Goal: Task Accomplishment & Management: Use online tool/utility

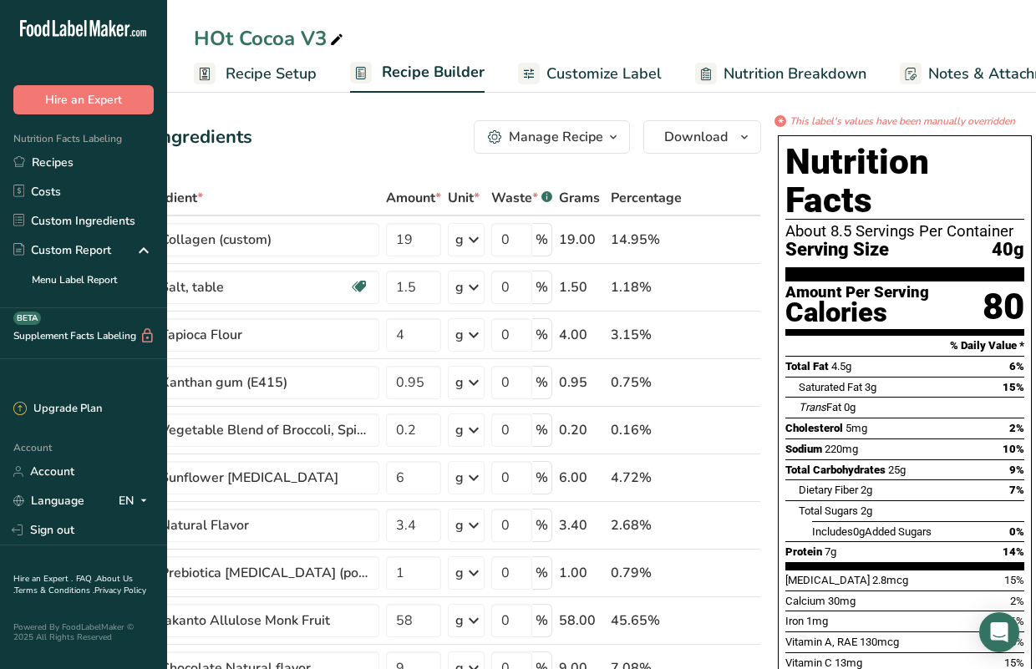
click at [585, 71] on span "Customize Label" at bounding box center [603, 74] width 115 height 23
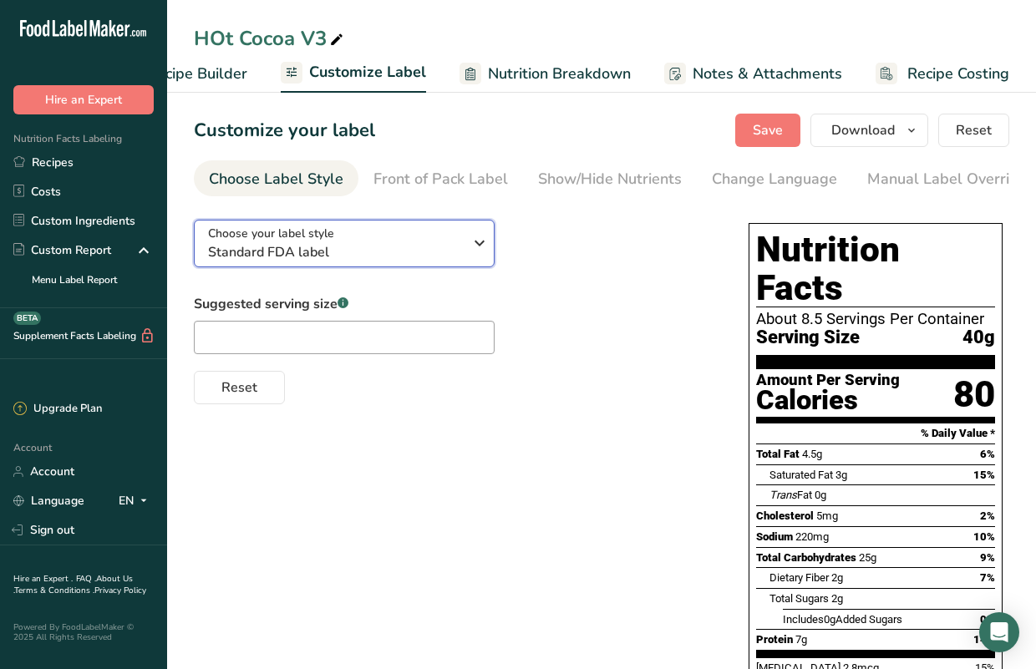
click at [434, 258] on span "Standard FDA label" at bounding box center [335, 252] width 255 height 20
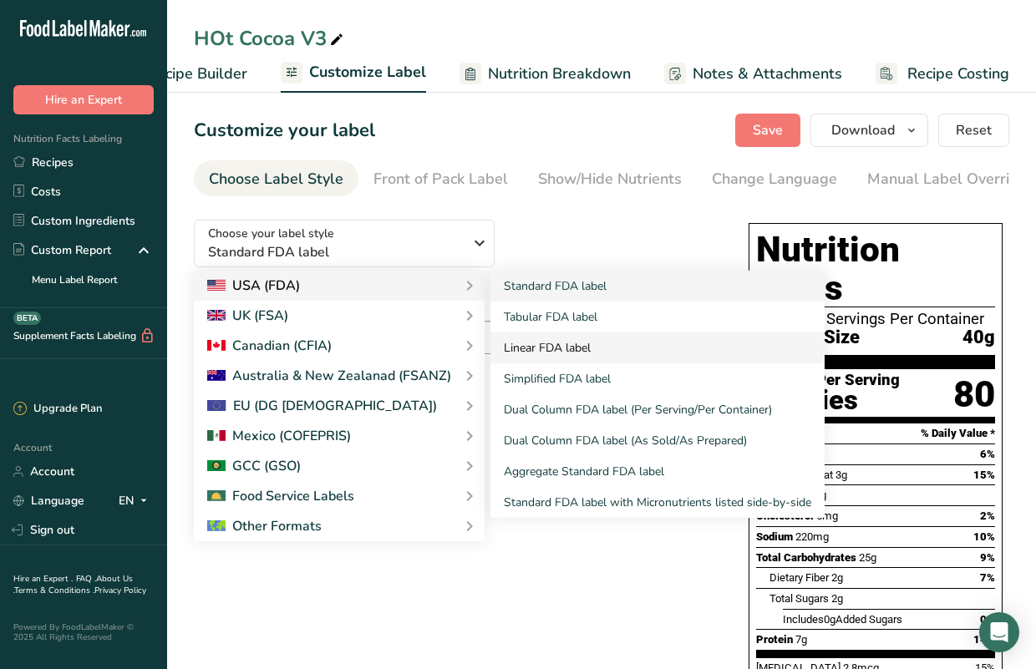
click at [600, 350] on link "Linear FDA label" at bounding box center [657, 347] width 334 height 31
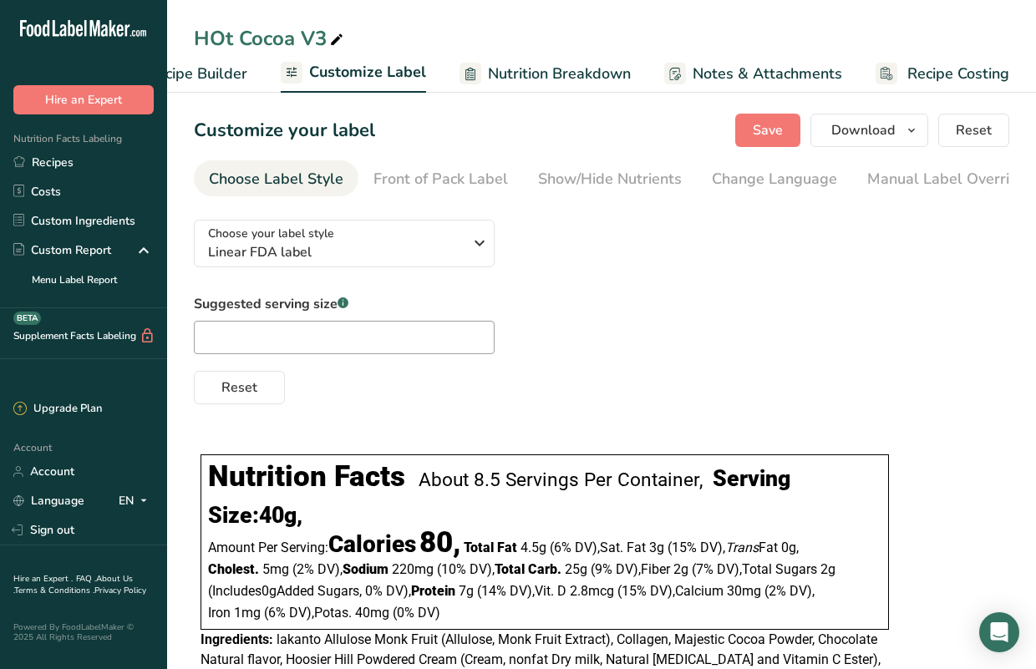
scroll to position [109, 0]
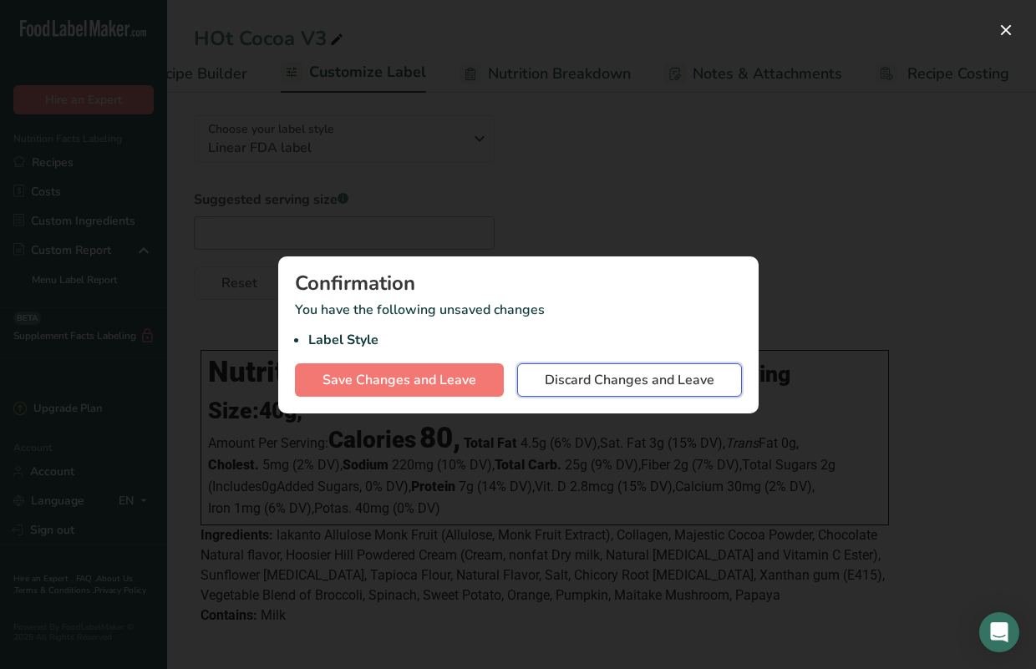
click at [578, 388] on span "Discard Changes and Leave" at bounding box center [630, 380] width 170 height 20
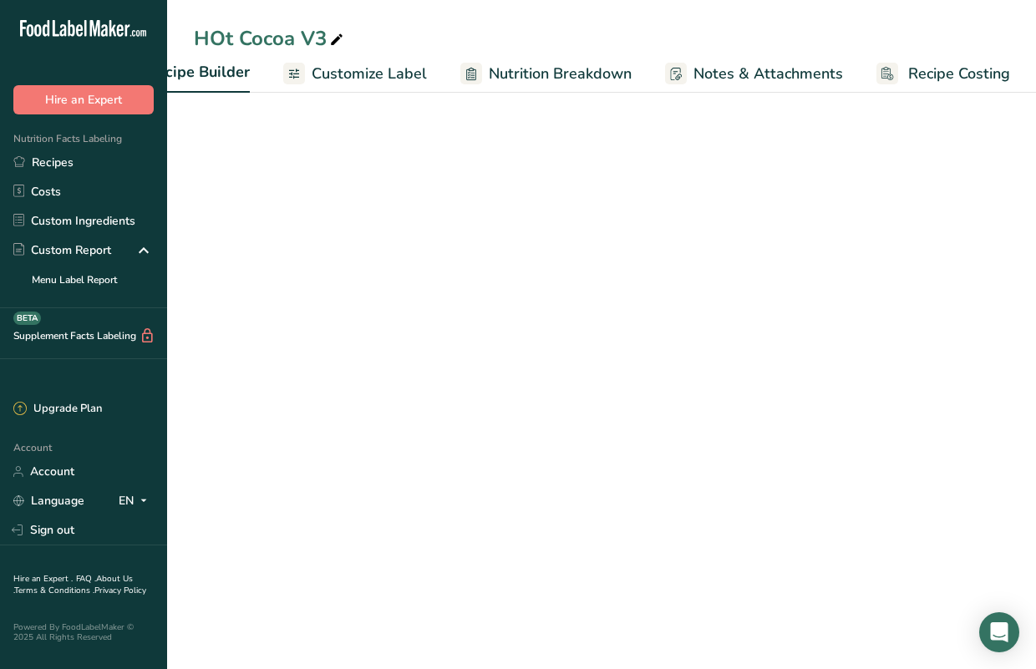
scroll to position [0, 235]
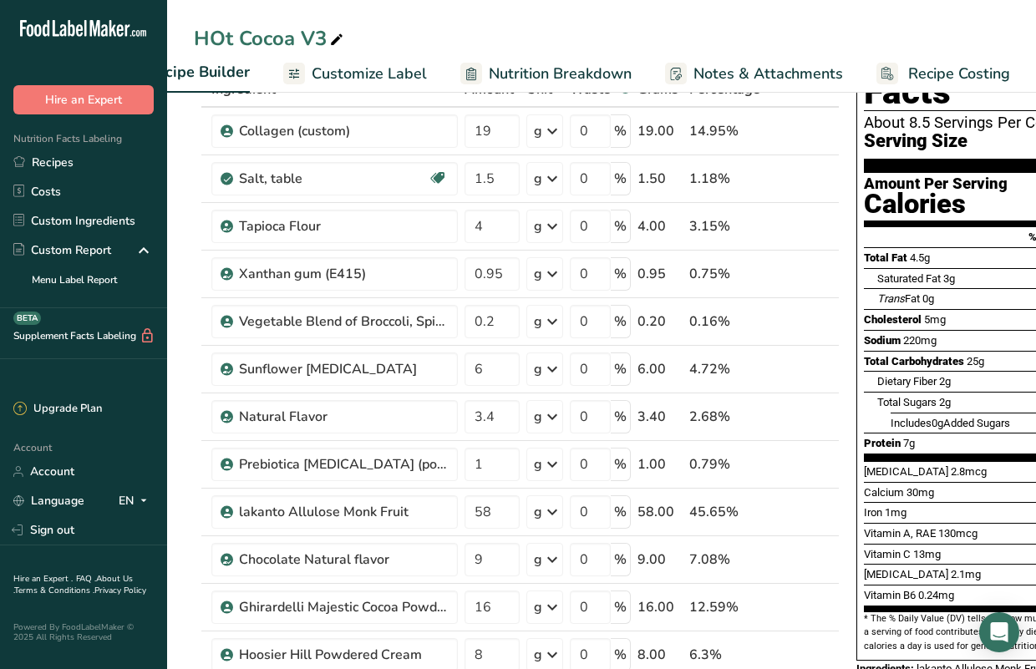
click at [324, 38] on div "HOt Cocoa V3" at bounding box center [270, 38] width 153 height 30
type input "HOt Cocoa V3 Can Packaging"
click at [608, 22] on div "HOt Cocoa V3 Can Packaging Recipe Setup Recipe Builder Customize Label Nutritio…" at bounding box center [601, 46] width 869 height 93
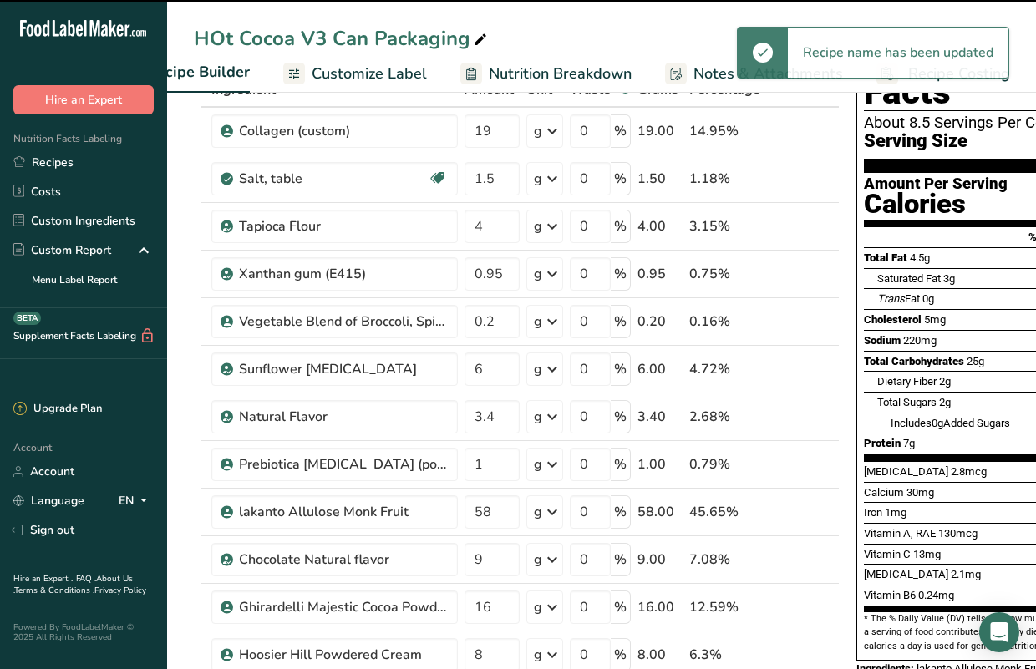
click at [592, 46] on div "HOt Cocoa V3 Can Packaging" at bounding box center [601, 38] width 869 height 30
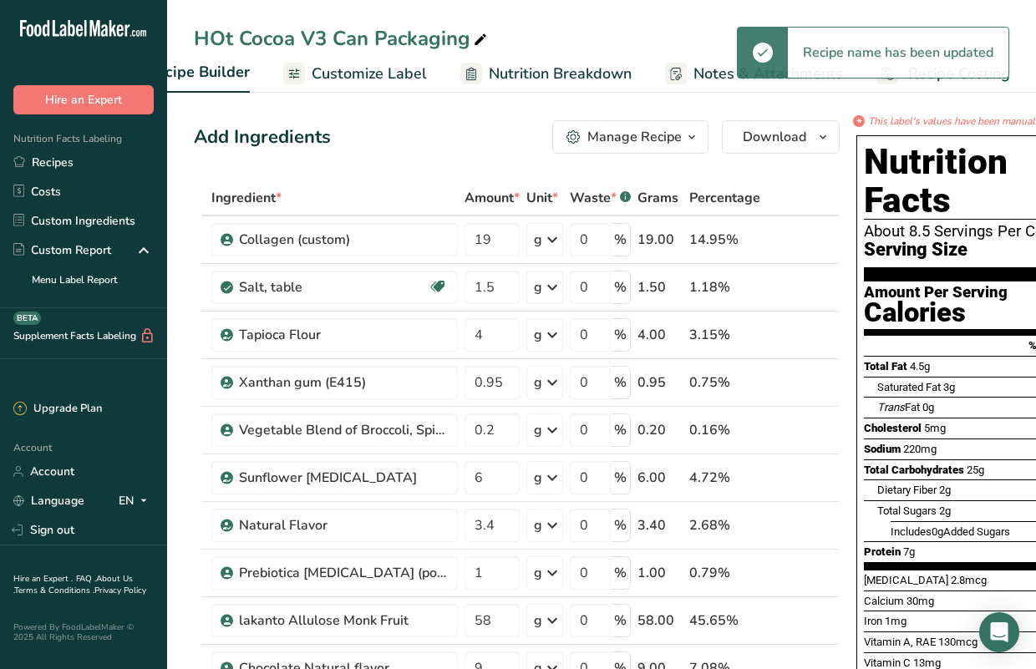
scroll to position [0, 0]
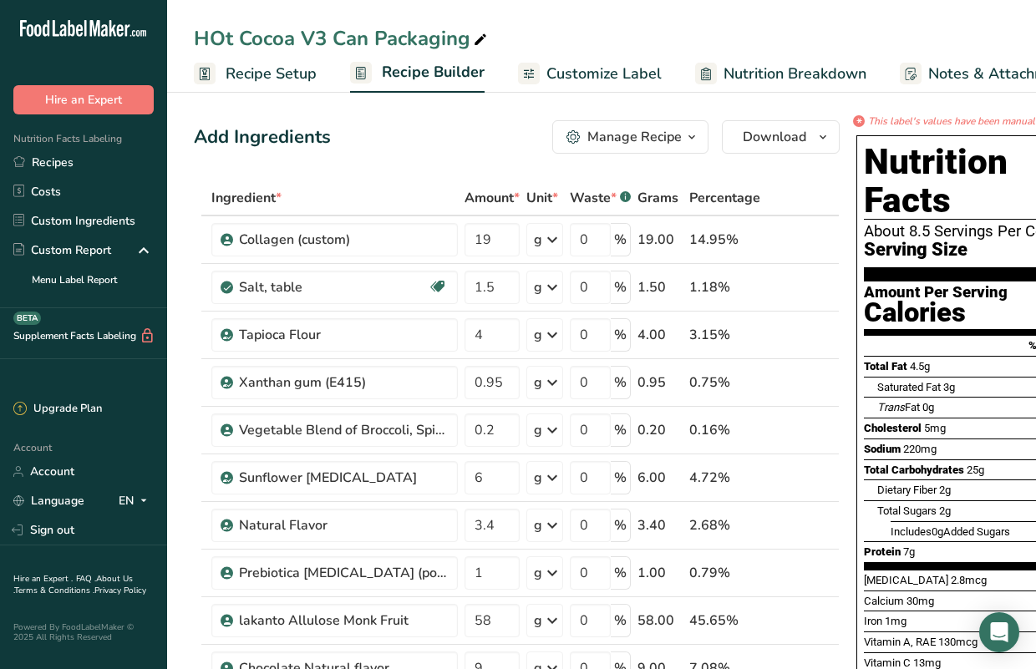
click at [483, 39] on icon at bounding box center [480, 39] width 15 height 23
click at [543, 24] on input "HOt Cocoa V3 Can Packaging" at bounding box center [601, 38] width 815 height 30
click at [445, 33] on input "HOt Cocoa V3 Can Packaging" at bounding box center [601, 38] width 815 height 30
click at [63, 158] on link "Recipes" at bounding box center [83, 162] width 167 height 29
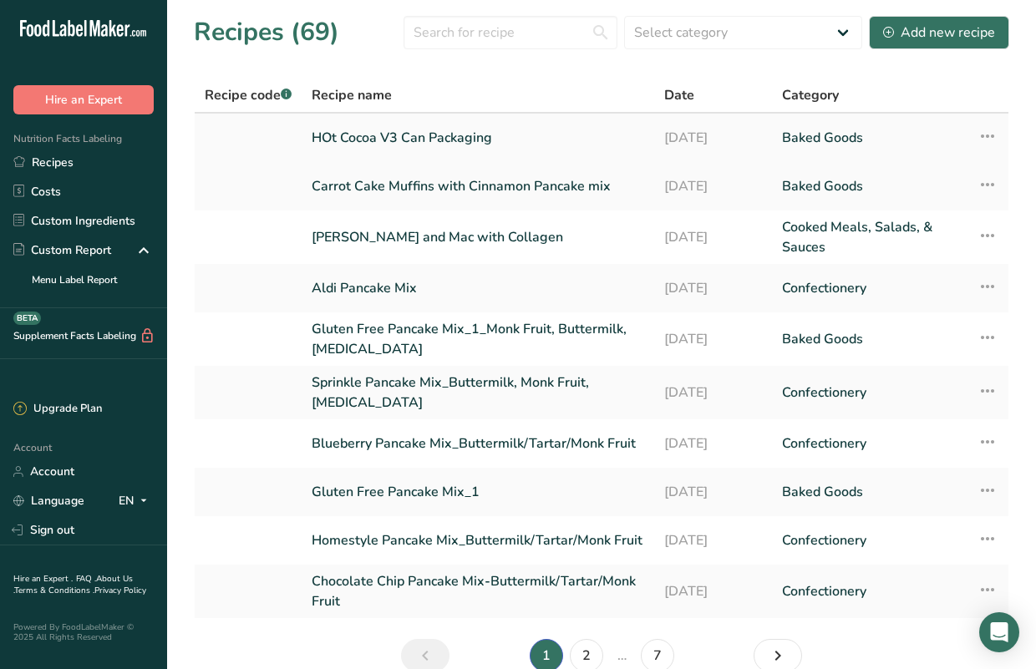
click at [989, 132] on icon at bounding box center [987, 136] width 20 height 30
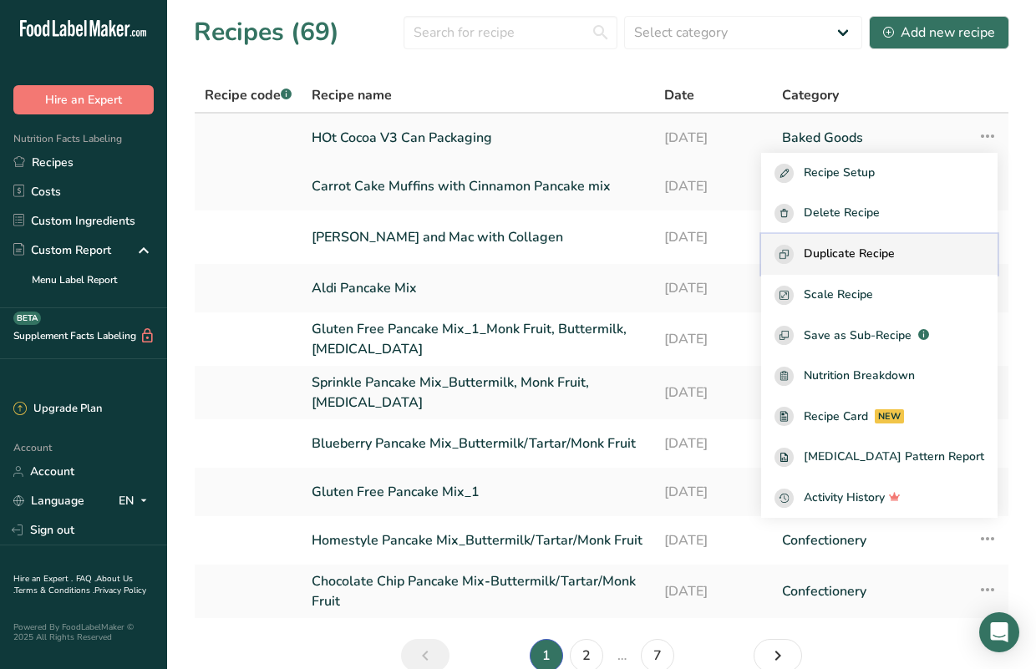
click at [881, 263] on span "Duplicate Recipe" at bounding box center [849, 254] width 91 height 19
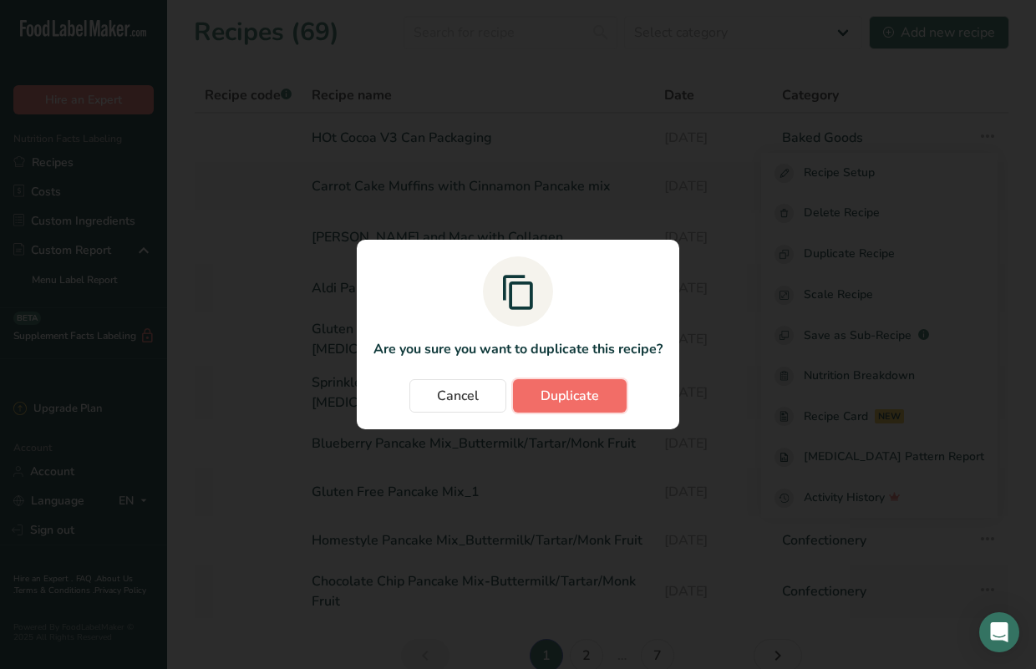
click at [559, 409] on button "Duplicate" at bounding box center [570, 395] width 114 height 33
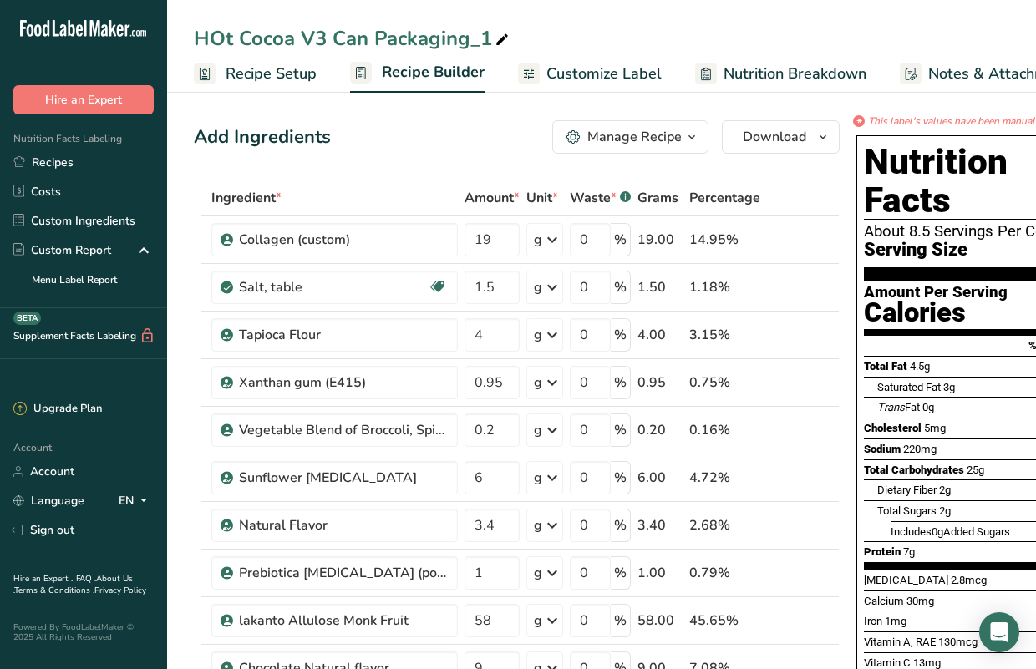
click at [484, 40] on div "HOt Cocoa V3 Can Packaging_1" at bounding box center [353, 38] width 318 height 30
type input "HOt Cocoa V3 Can Packaging_single serving"
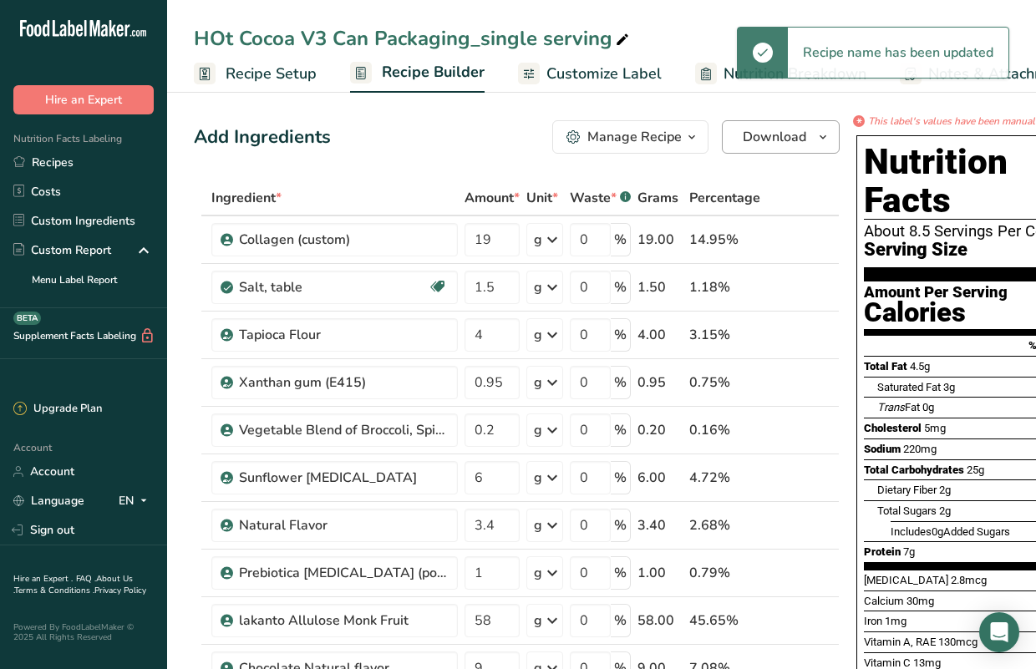
scroll to position [0, 79]
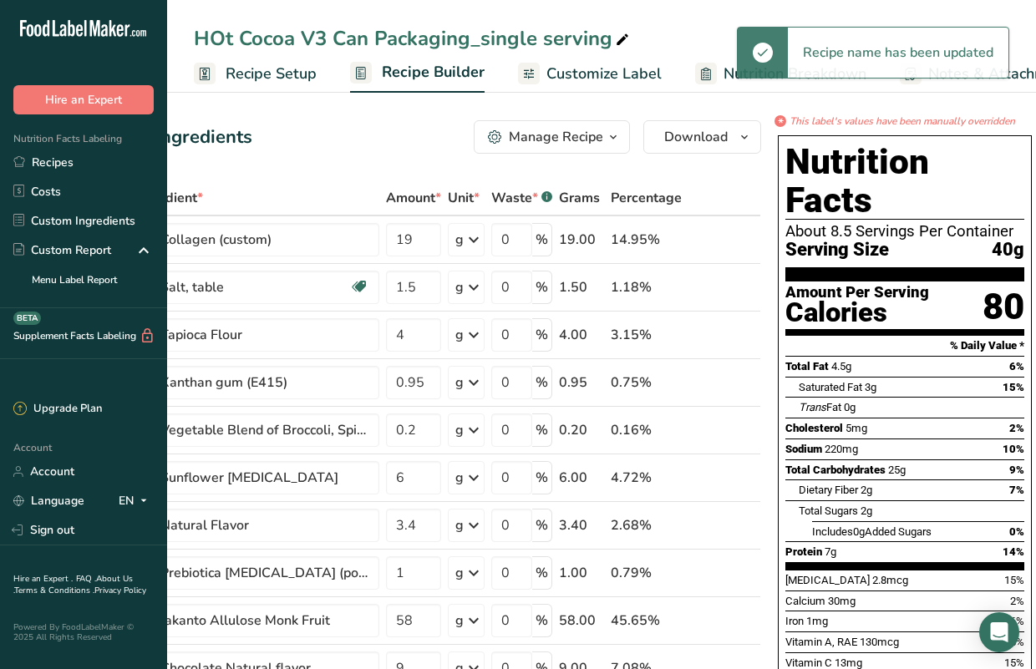
click at [586, 59] on link "Customize Label" at bounding box center [590, 74] width 144 height 38
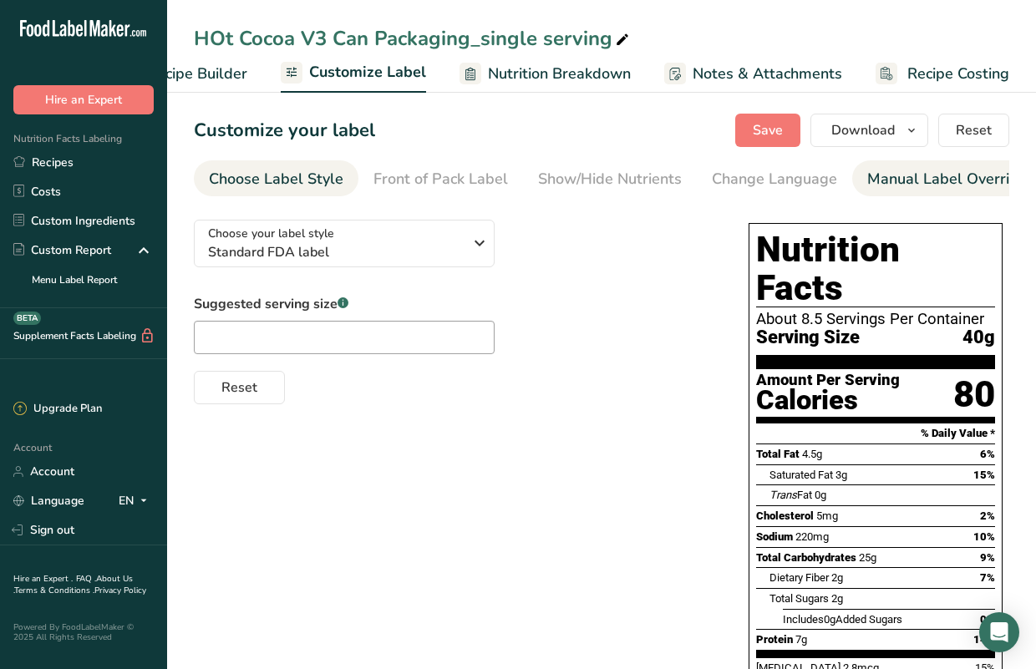
click at [880, 183] on div "Manual Label Override" at bounding box center [947, 179] width 160 height 23
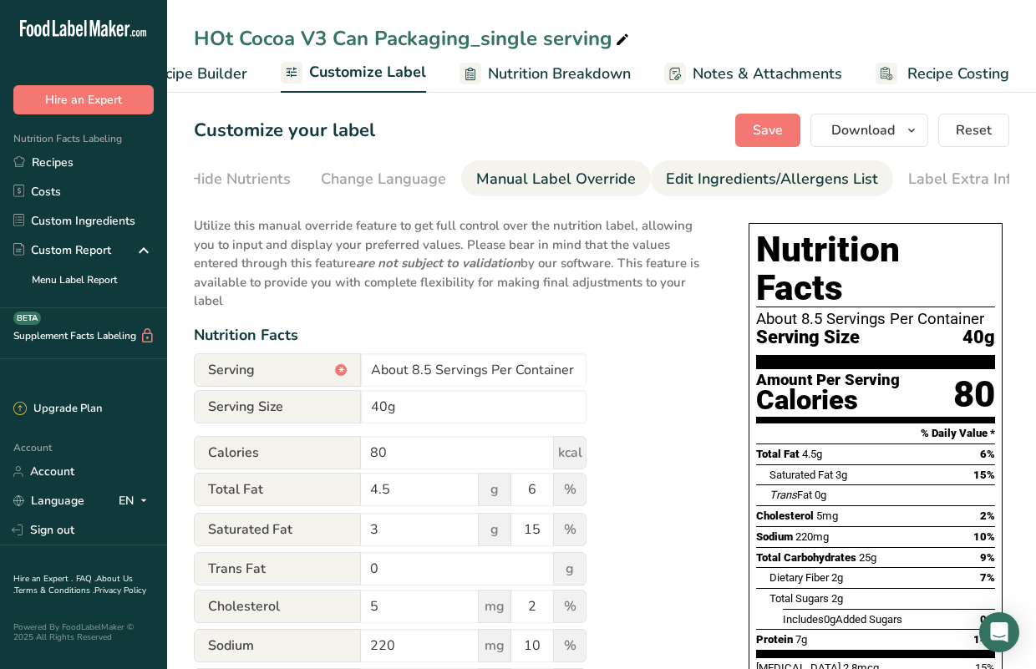
scroll to position [0, 398]
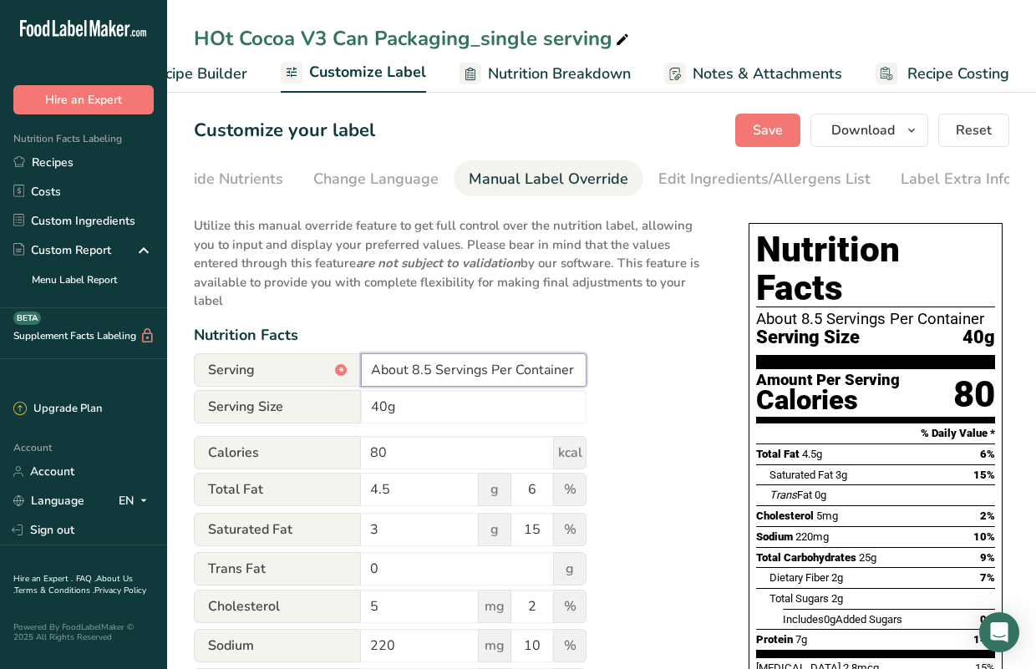
drag, startPoint x: 370, startPoint y: 353, endPoint x: 656, endPoint y: 359, distance: 285.7
type input "1"
type input "Single Serving"
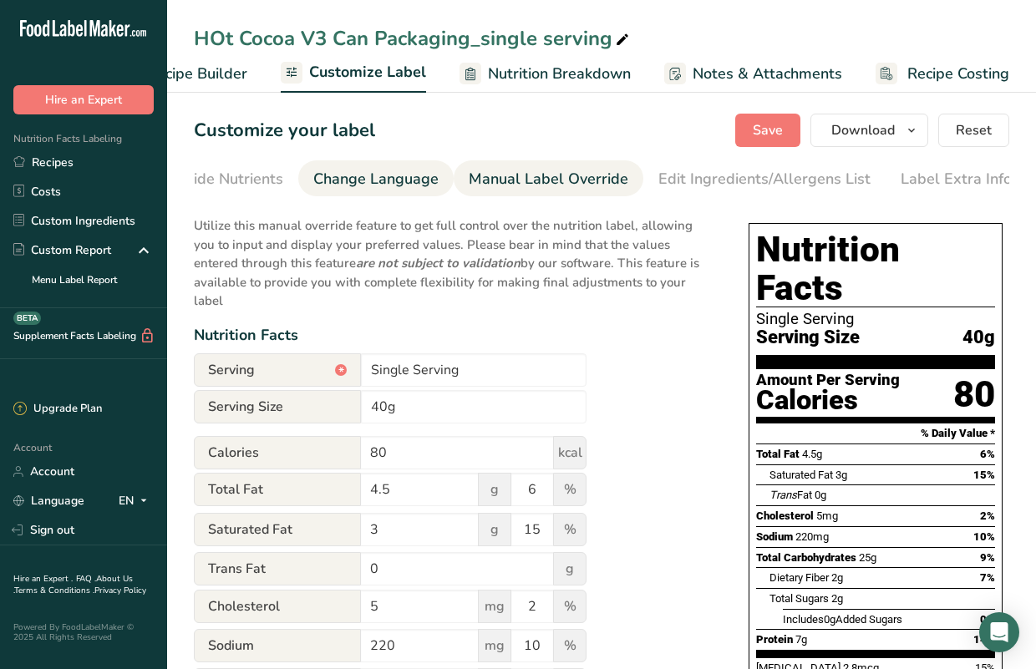
click at [383, 180] on div "Change Language" at bounding box center [375, 179] width 125 height 23
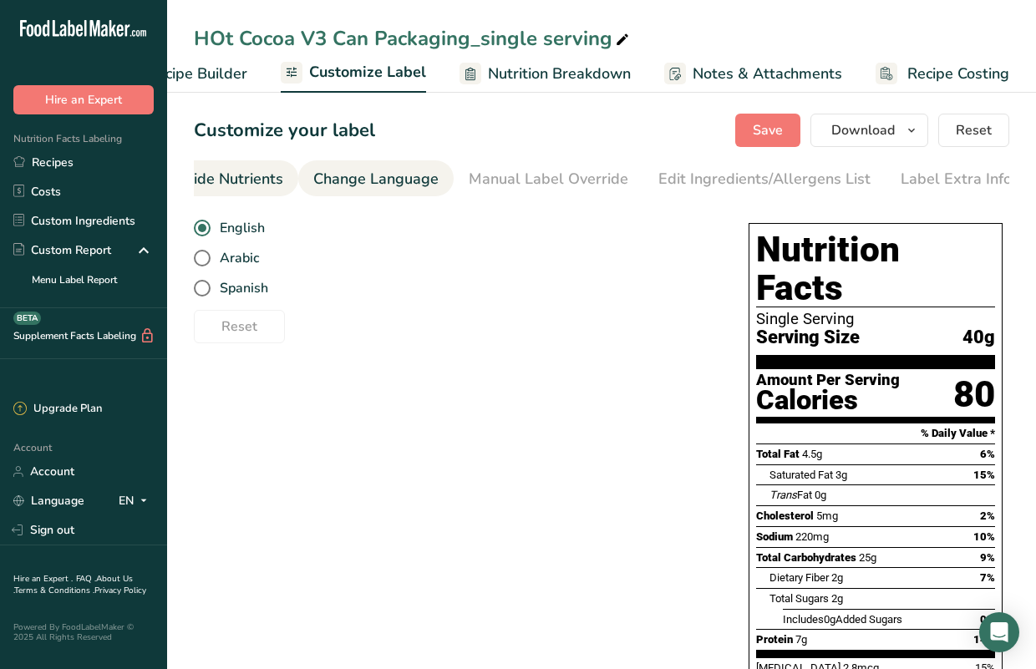
click at [233, 181] on div "Show/Hide Nutrients" at bounding box center [211, 179] width 144 height 23
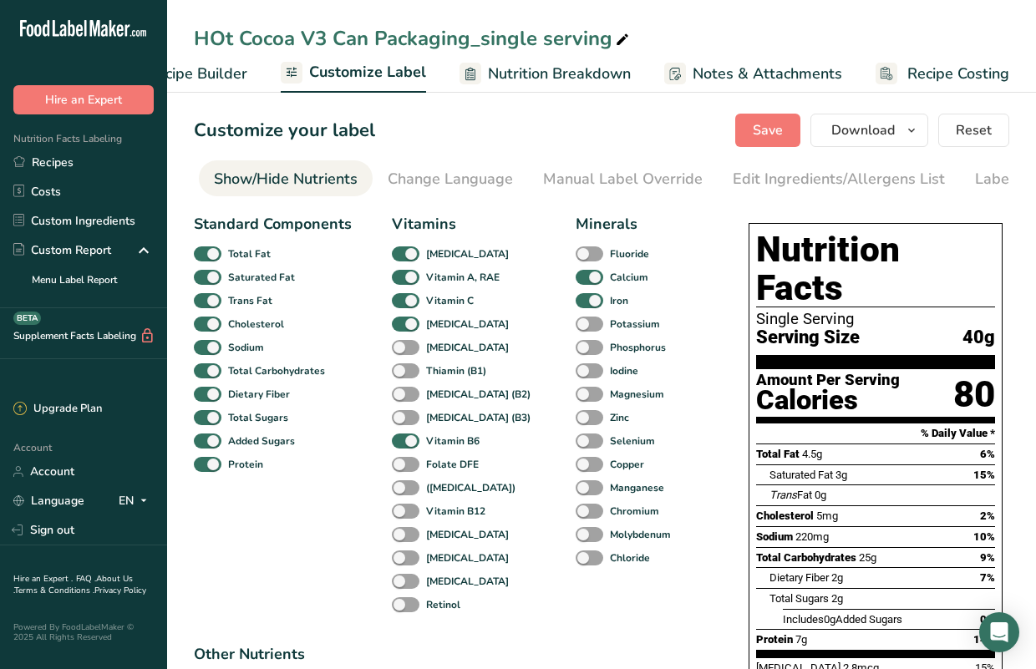
scroll to position [0, 0]
click at [269, 182] on div "Choose Label Style" at bounding box center [276, 179] width 134 height 23
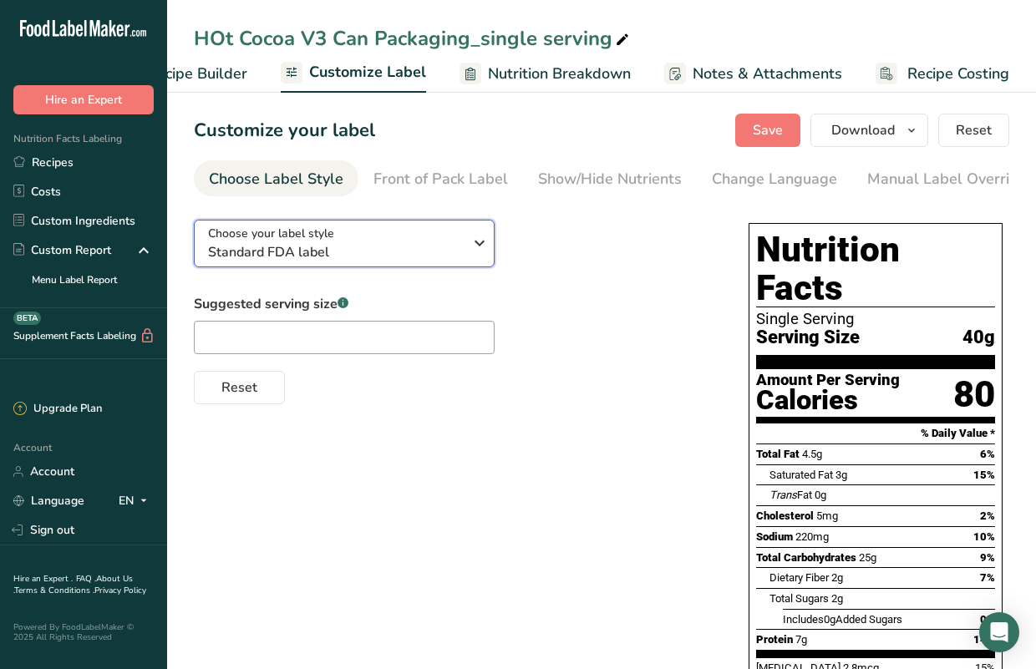
click at [315, 251] on span "Standard FDA label" at bounding box center [335, 252] width 255 height 20
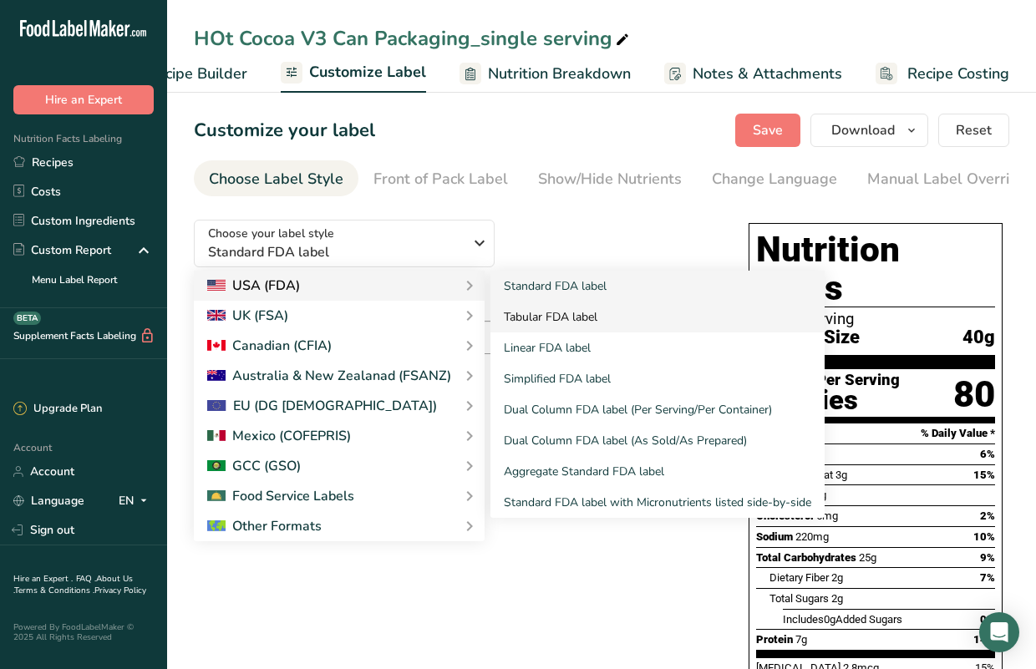
click at [610, 318] on link "Tabular FDA label" at bounding box center [657, 317] width 334 height 31
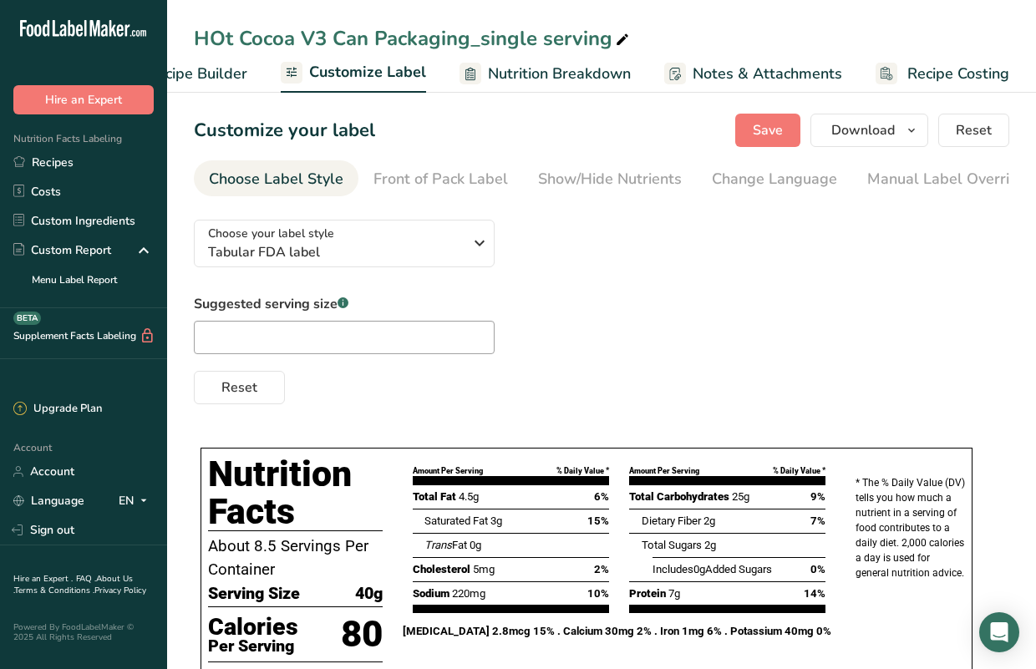
scroll to position [68, 0]
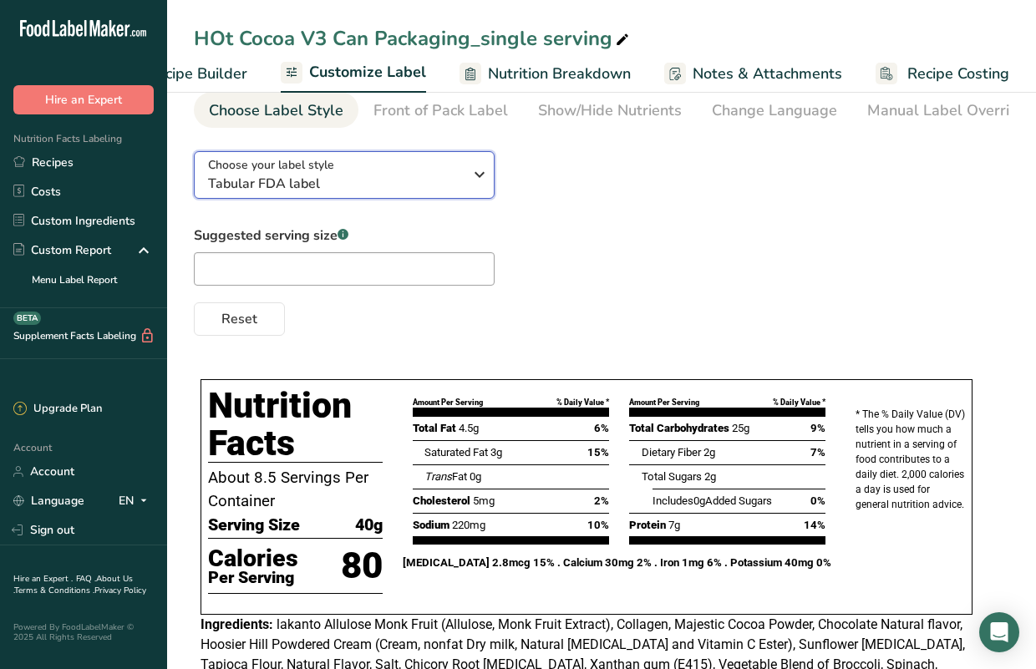
click at [479, 177] on icon "button" at bounding box center [479, 175] width 20 height 30
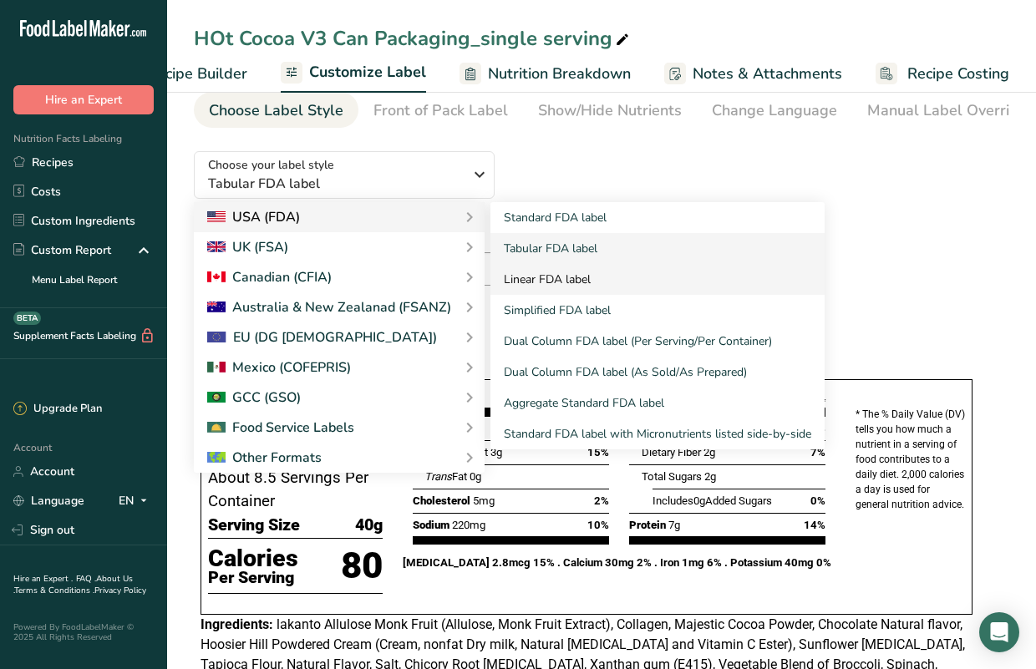
click at [553, 282] on link "Linear FDA label" at bounding box center [657, 279] width 334 height 31
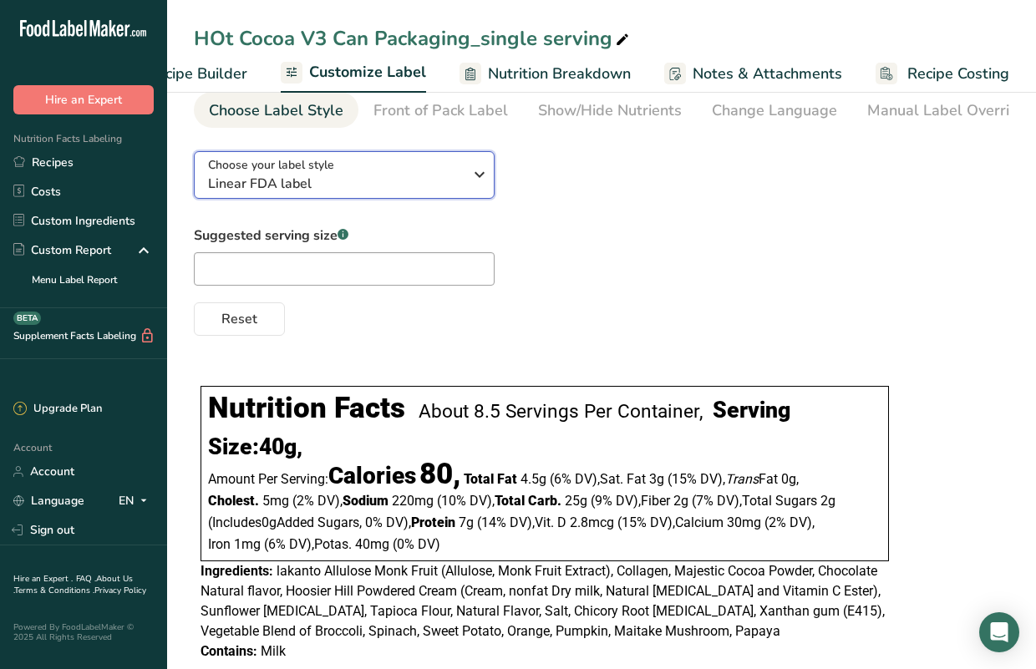
click at [480, 175] on icon "button" at bounding box center [479, 175] width 20 height 30
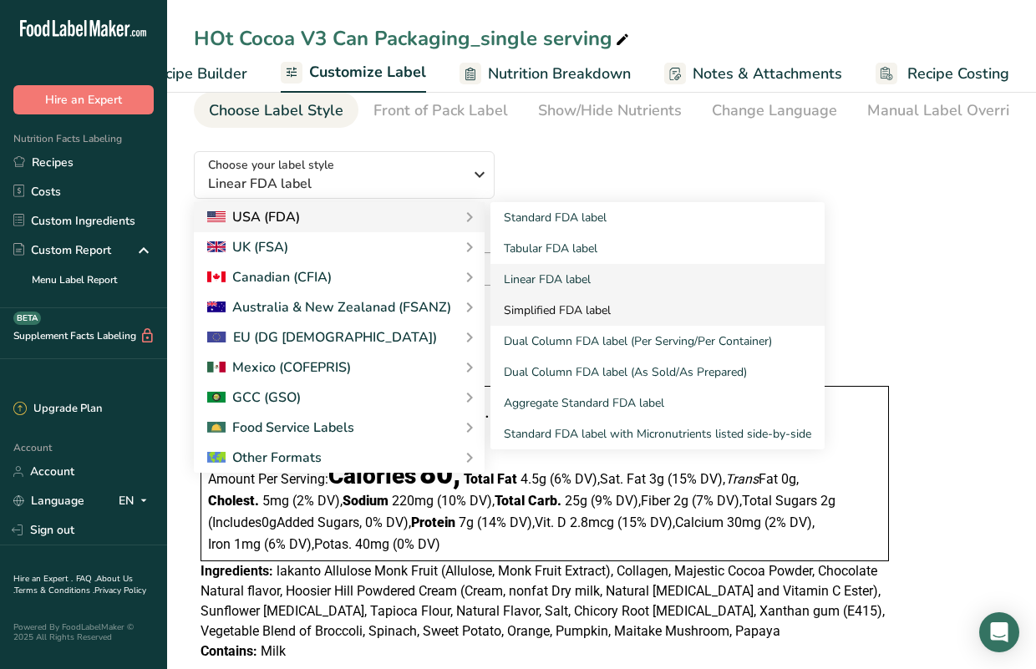
click at [542, 317] on link "Simplified FDA label" at bounding box center [657, 310] width 334 height 31
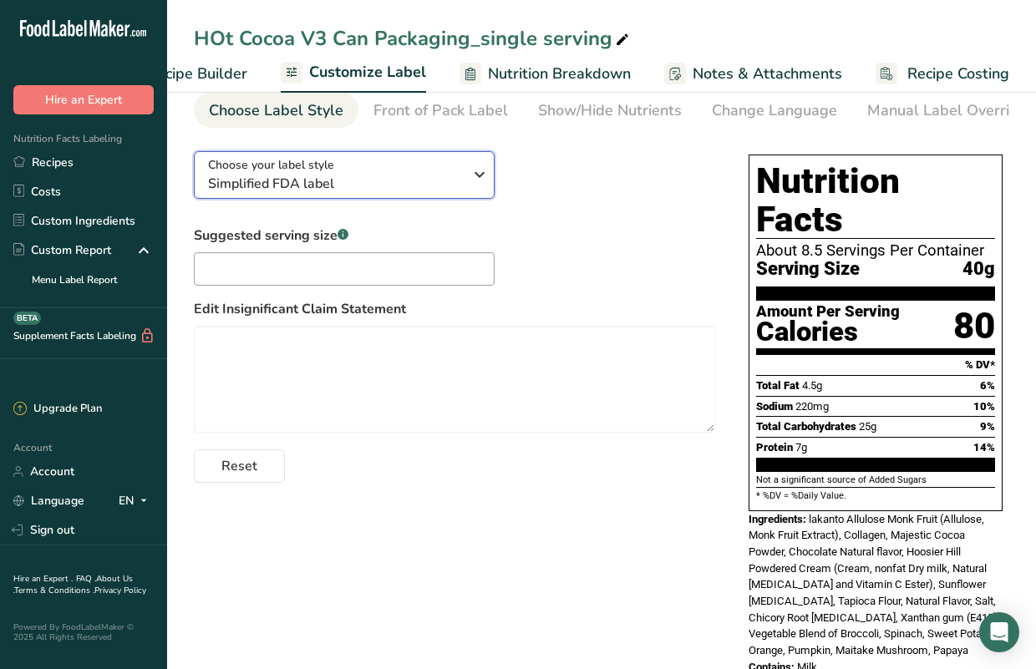
click at [475, 180] on icon "button" at bounding box center [479, 175] width 20 height 30
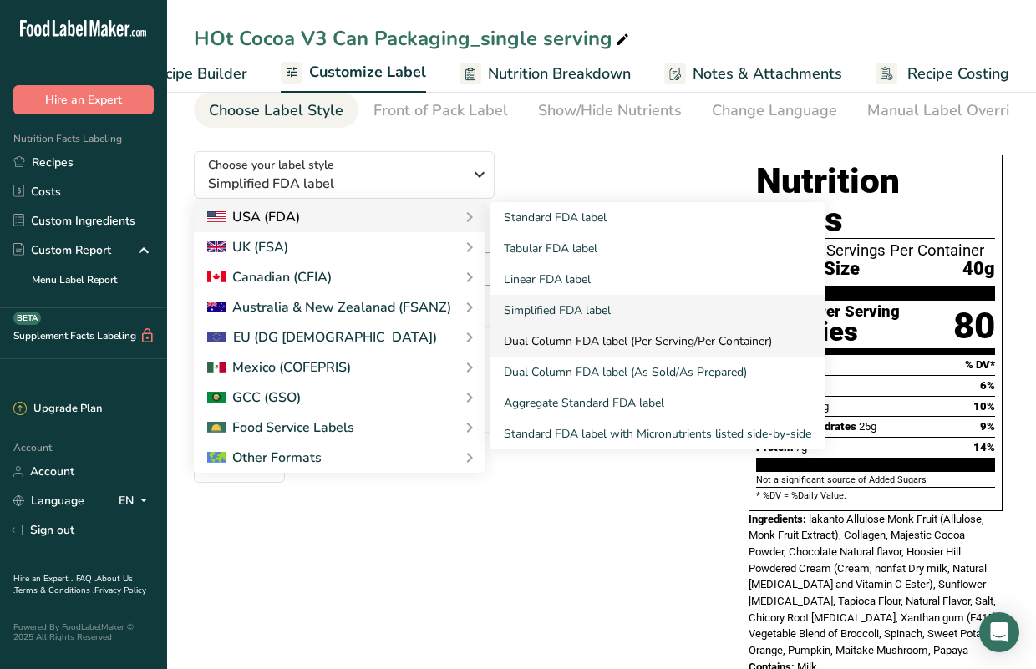
click at [565, 343] on link "Dual Column FDA label (Per Serving/Per Container)" at bounding box center [657, 341] width 334 height 31
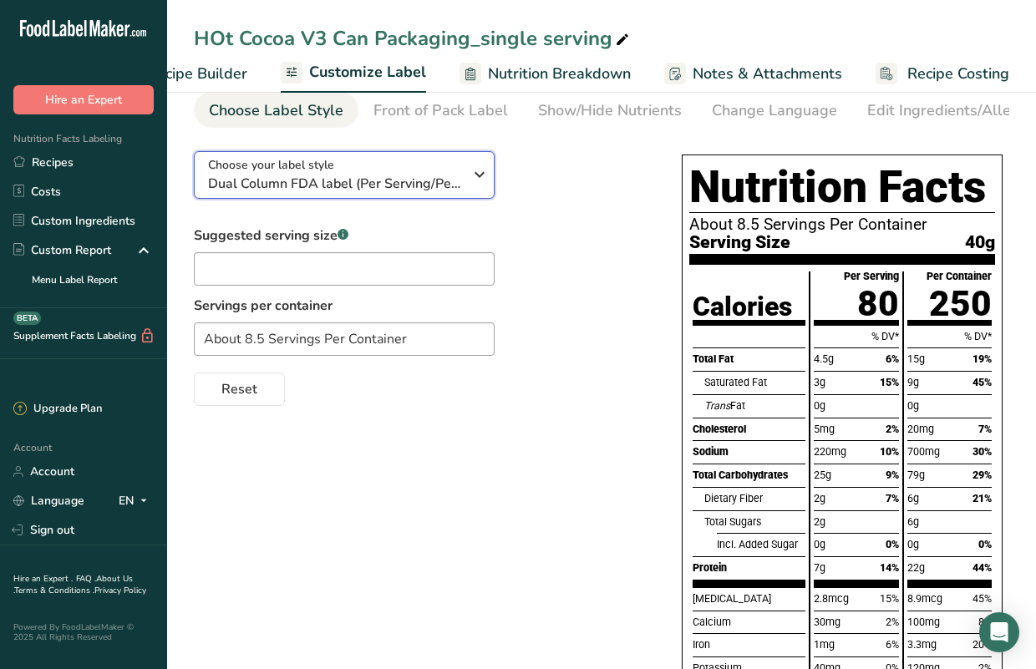
click at [480, 175] on icon "button" at bounding box center [479, 175] width 20 height 30
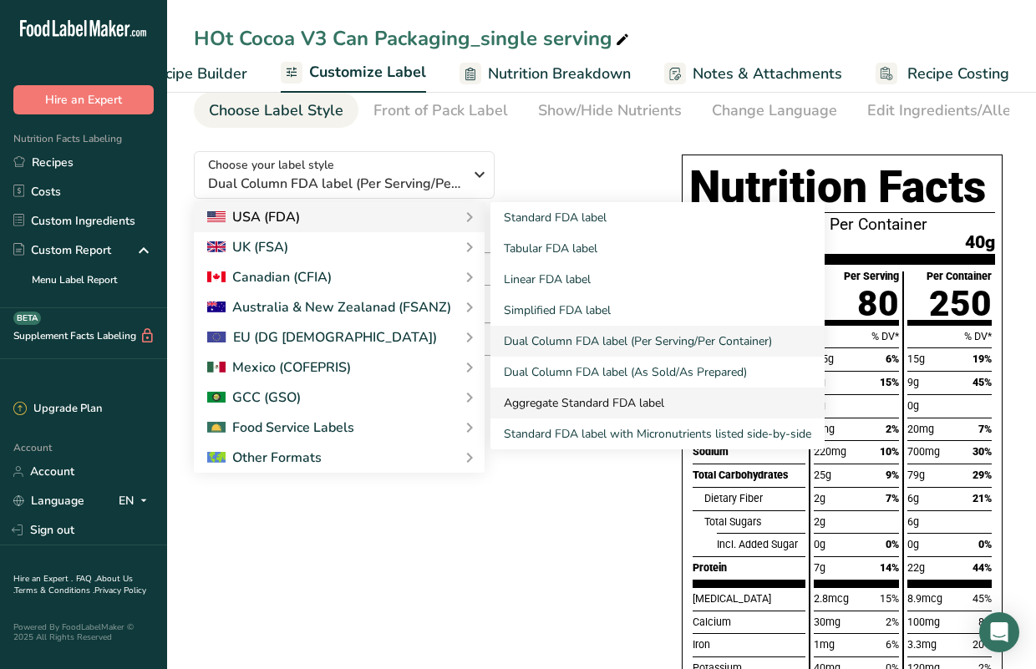
click at [555, 411] on link "Aggregate Standard FDA label" at bounding box center [657, 403] width 334 height 31
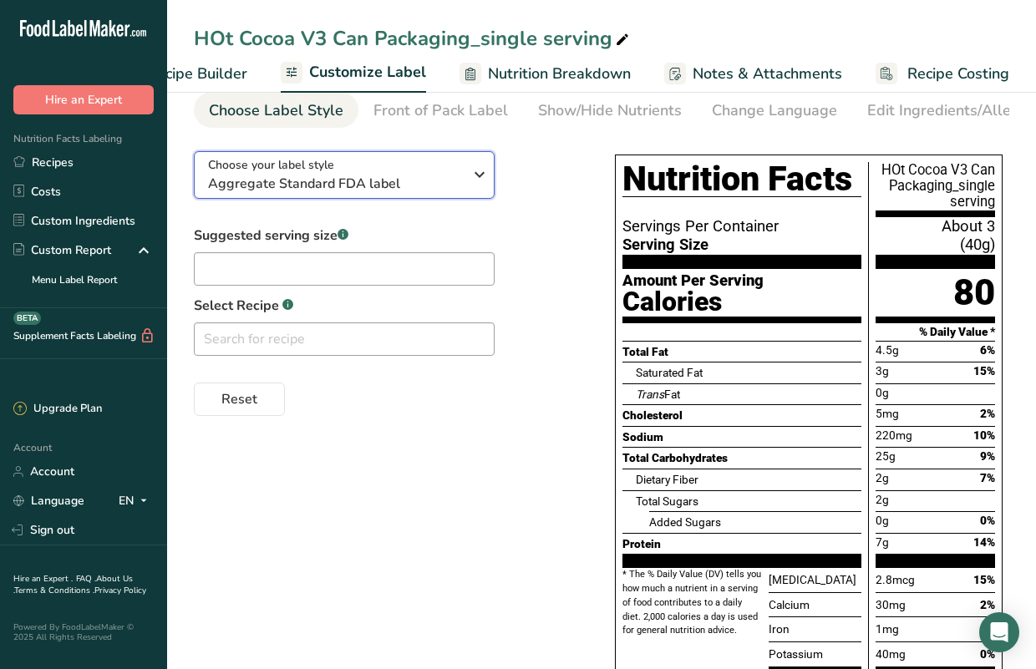
click at [467, 167] on div "Choose your label style Aggregate Standard FDA label" at bounding box center [341, 175] width 267 height 38
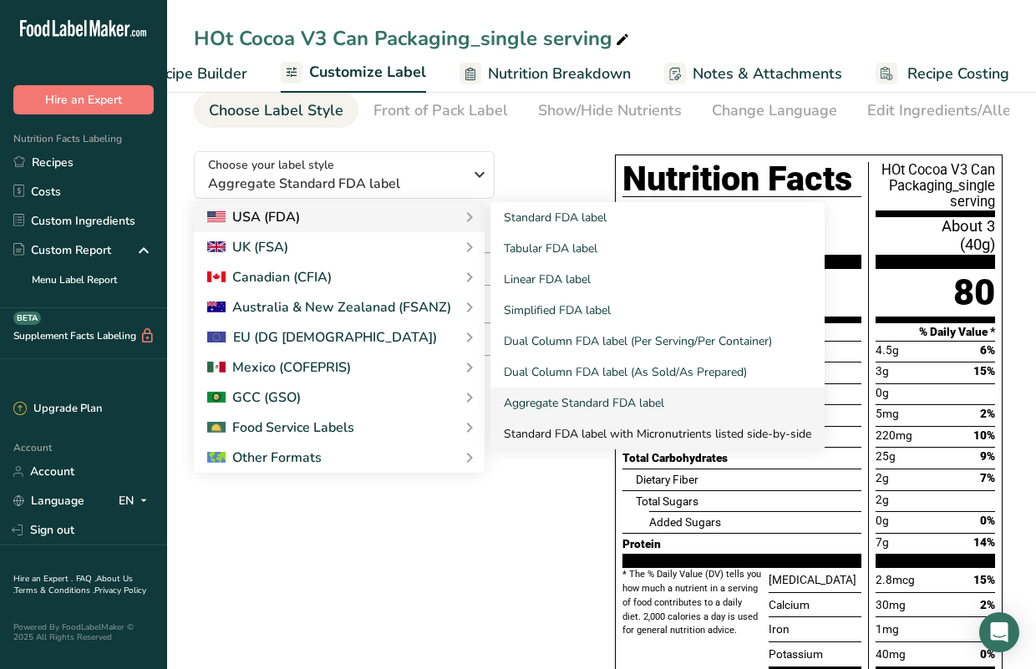
click at [539, 437] on link "Standard FDA label with Micronutrients listed side-by-side" at bounding box center [657, 433] width 334 height 31
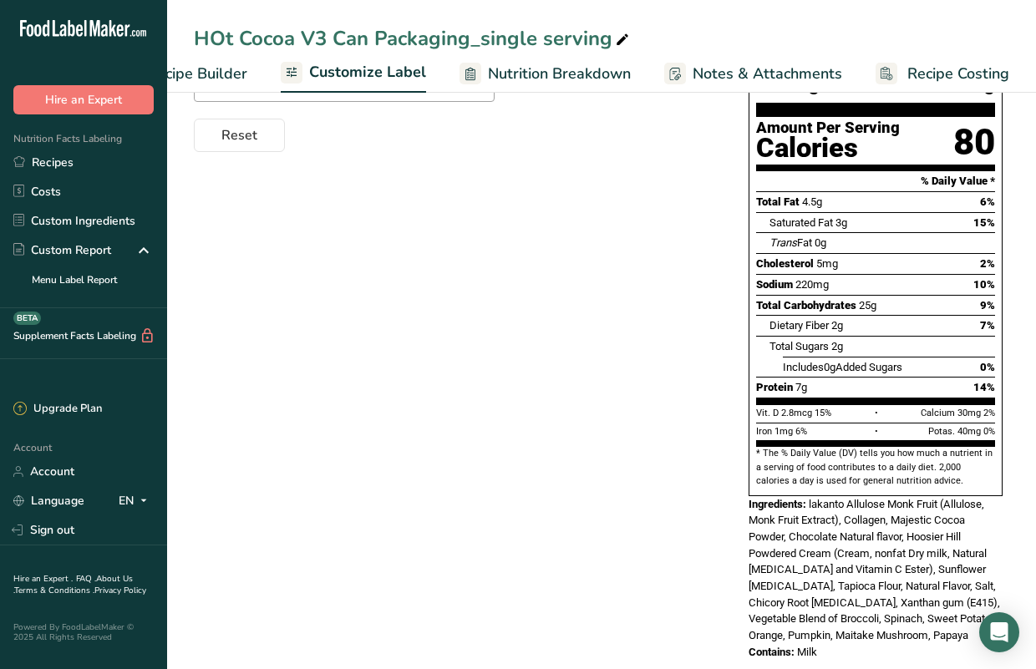
scroll to position [0, 0]
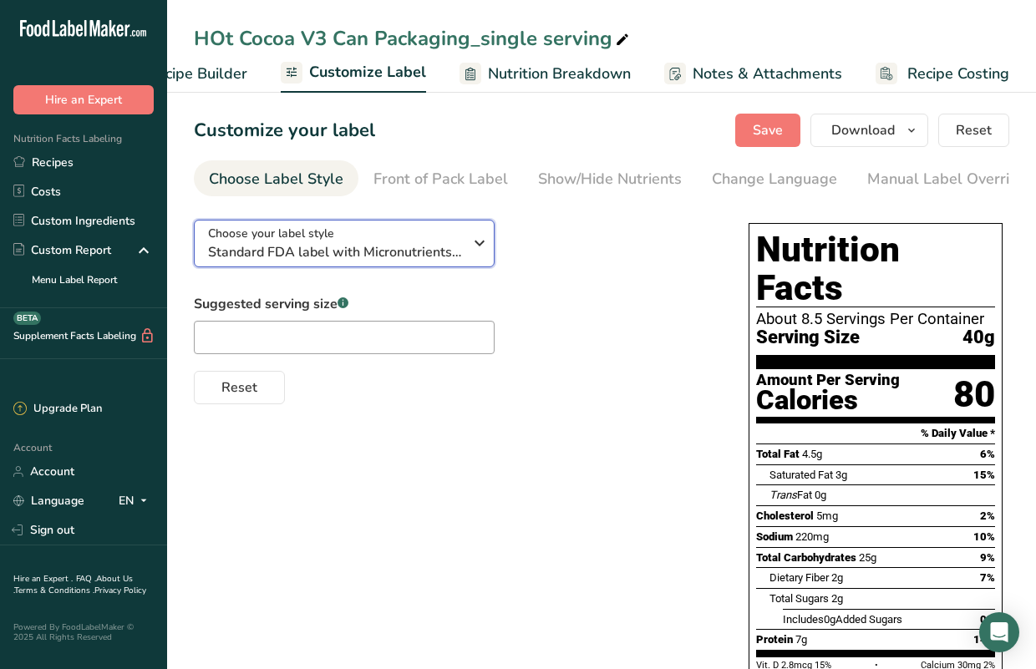
click at [462, 249] on span "Standard FDA label with Micronutrients listed side-by-side" at bounding box center [335, 252] width 255 height 20
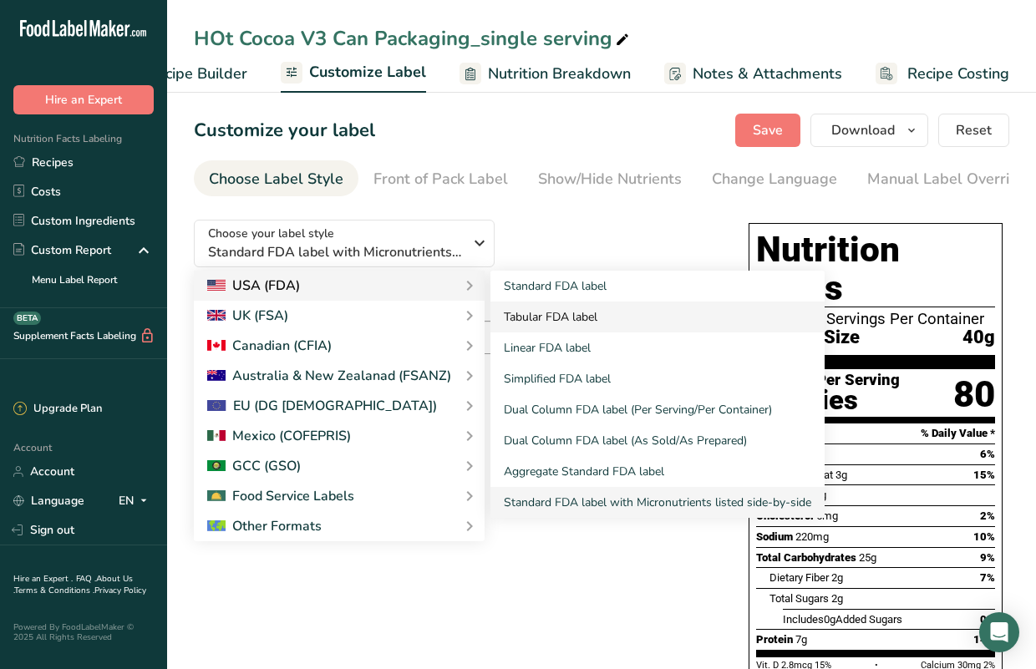
click at [550, 321] on link "Tabular FDA label" at bounding box center [657, 317] width 334 height 31
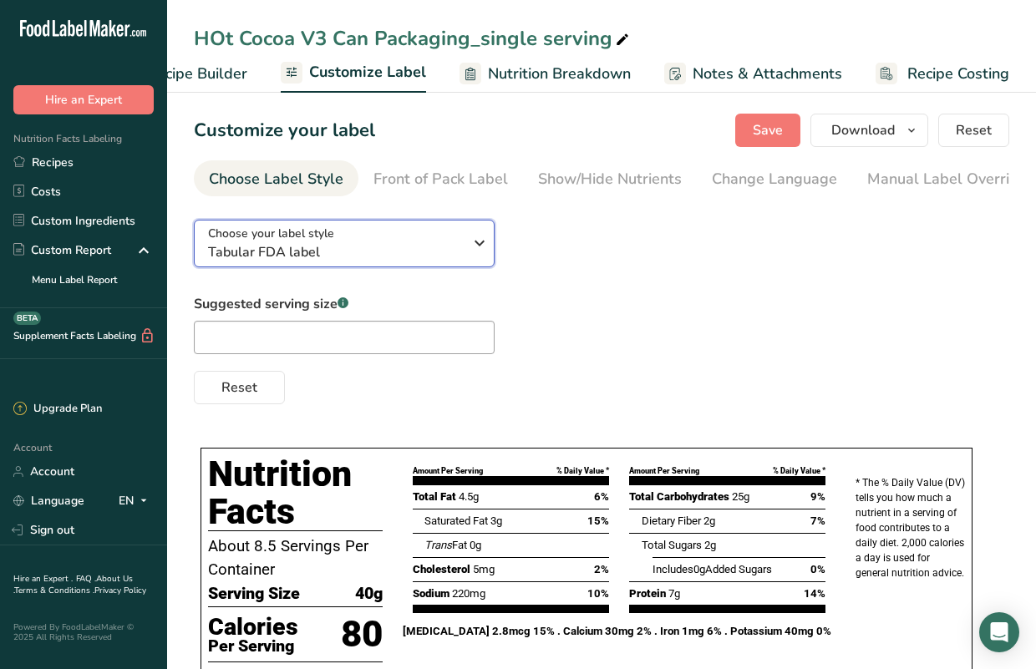
click at [480, 244] on icon "button" at bounding box center [479, 243] width 20 height 30
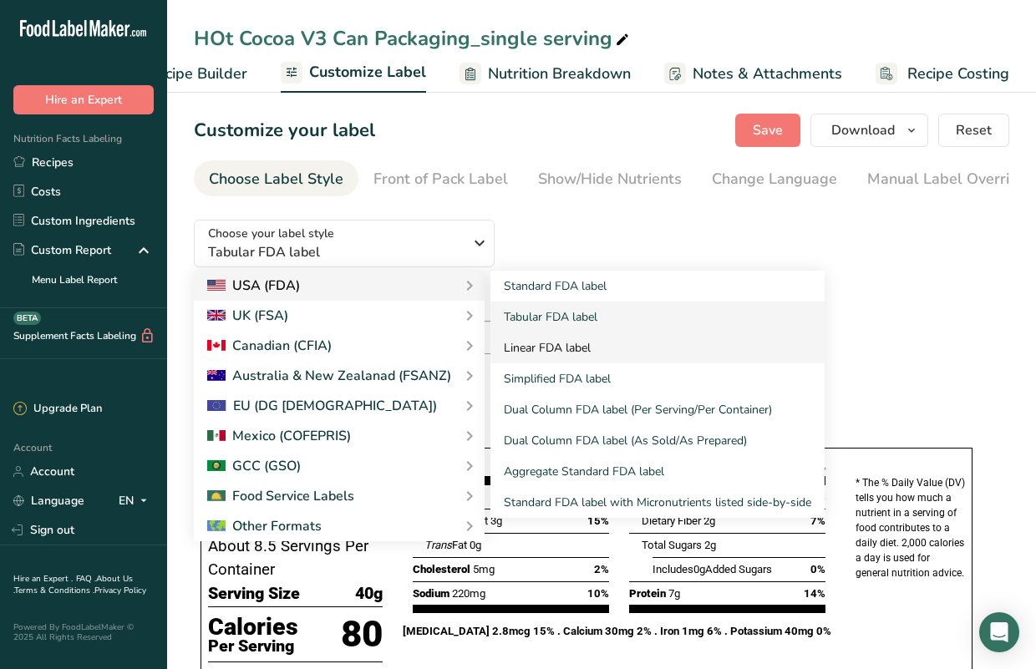
click at [530, 363] on link "Linear FDA label" at bounding box center [657, 347] width 334 height 31
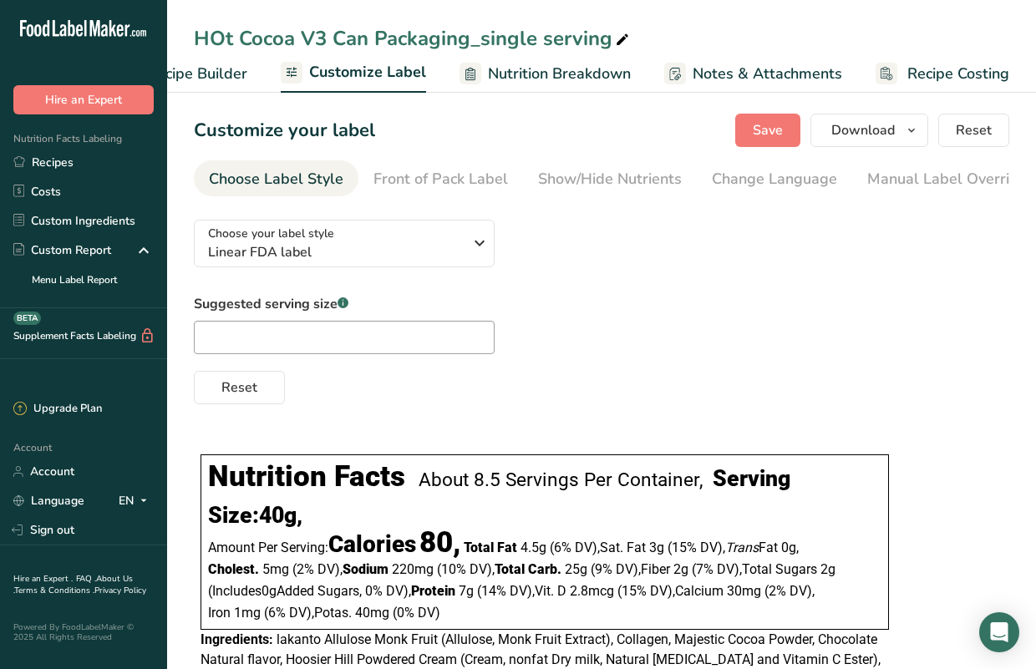
scroll to position [109, 0]
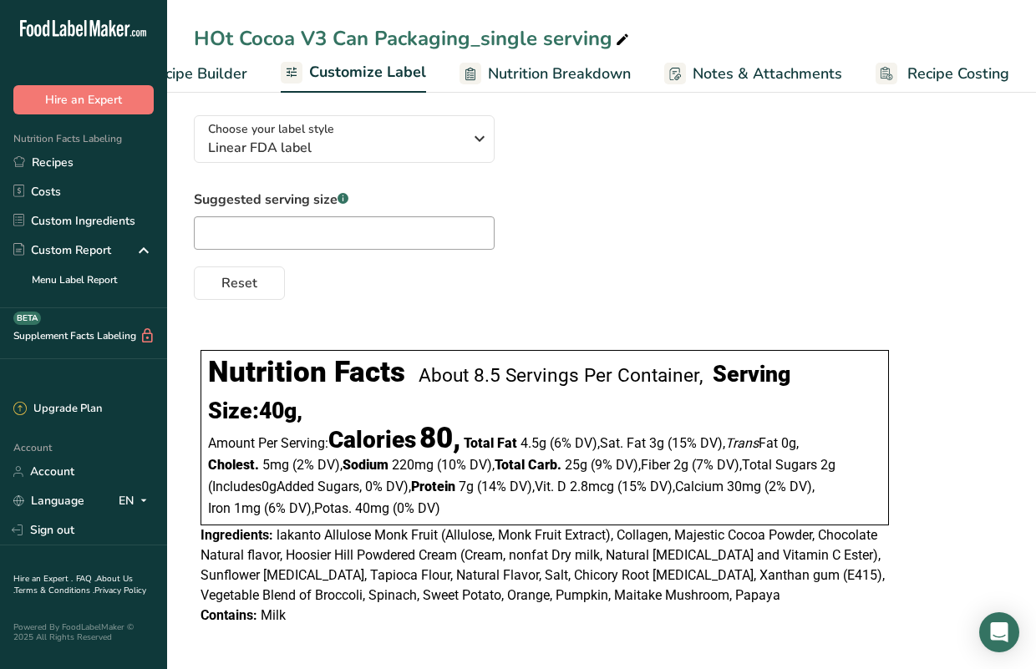
click at [537, 370] on div "About 8.5 Servings Per Container," at bounding box center [560, 375] width 284 height 23
click at [418, 234] on input "text" at bounding box center [344, 232] width 301 height 33
type input "1"
click at [662, 242] on div "Suggested serving size .a-a{fill:#347362;}.b-a{fill:#fff;} Reset" at bounding box center [601, 245] width 815 height 110
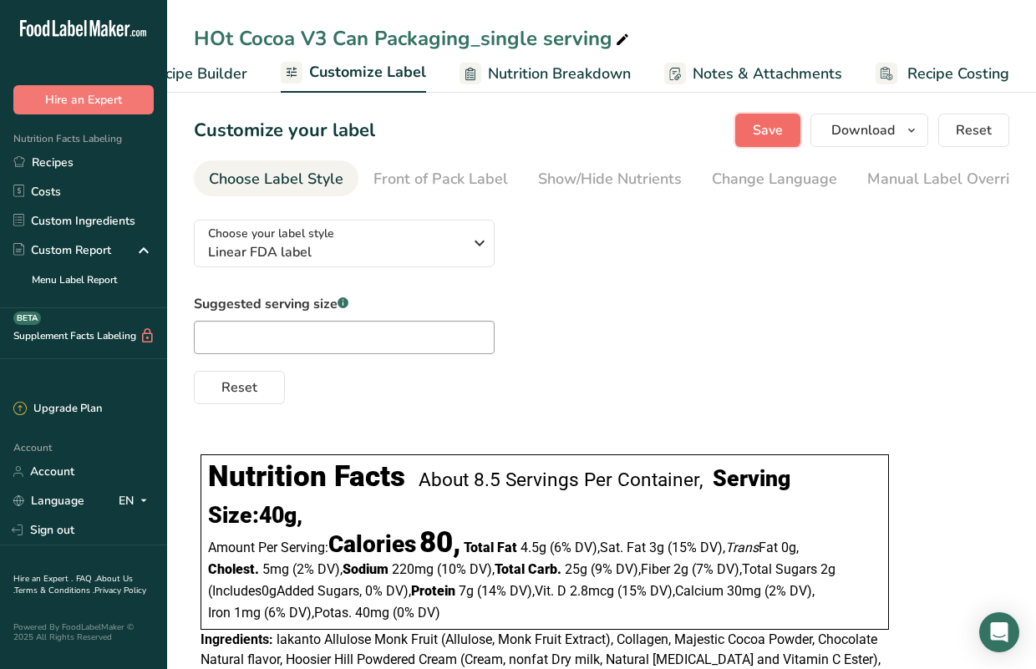
click at [771, 133] on span "Save" at bounding box center [768, 130] width 30 height 20
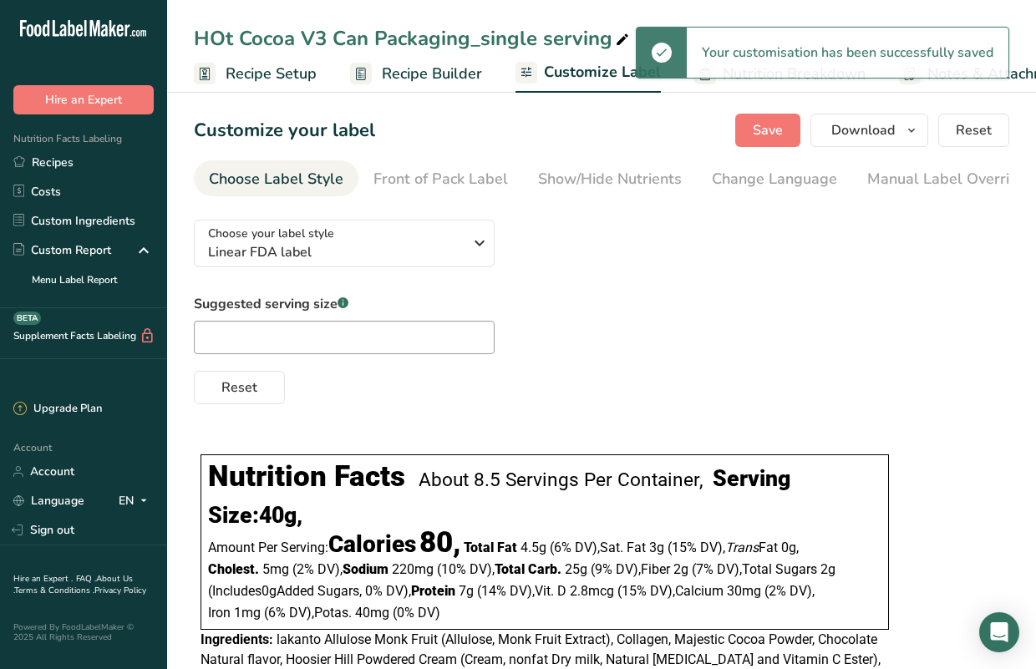
click at [251, 73] on span "Recipe Setup" at bounding box center [271, 74] width 91 height 23
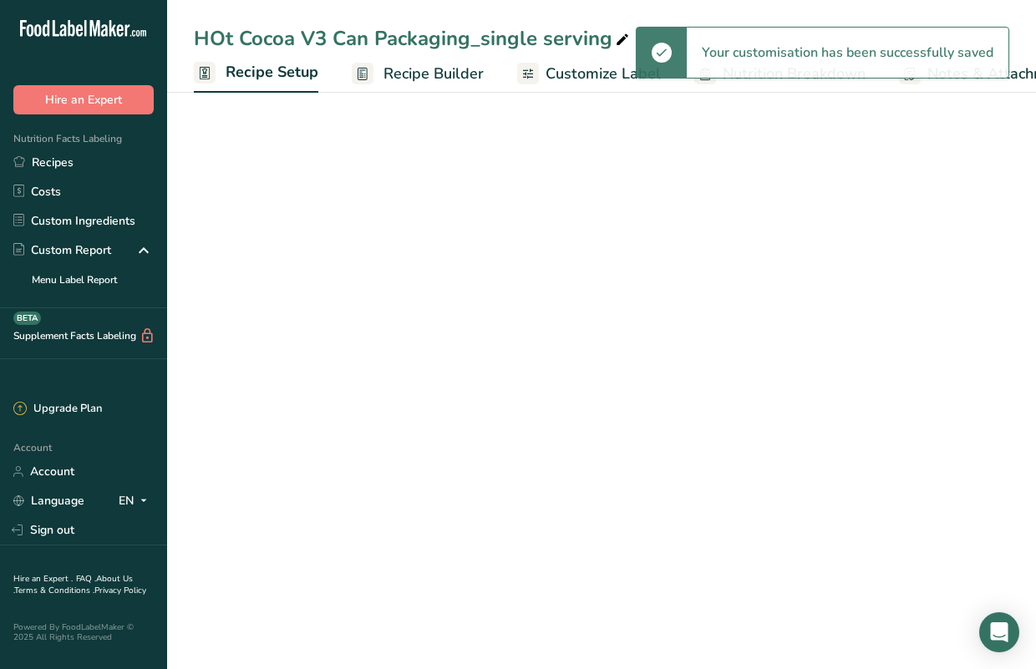
scroll to position [0, 6]
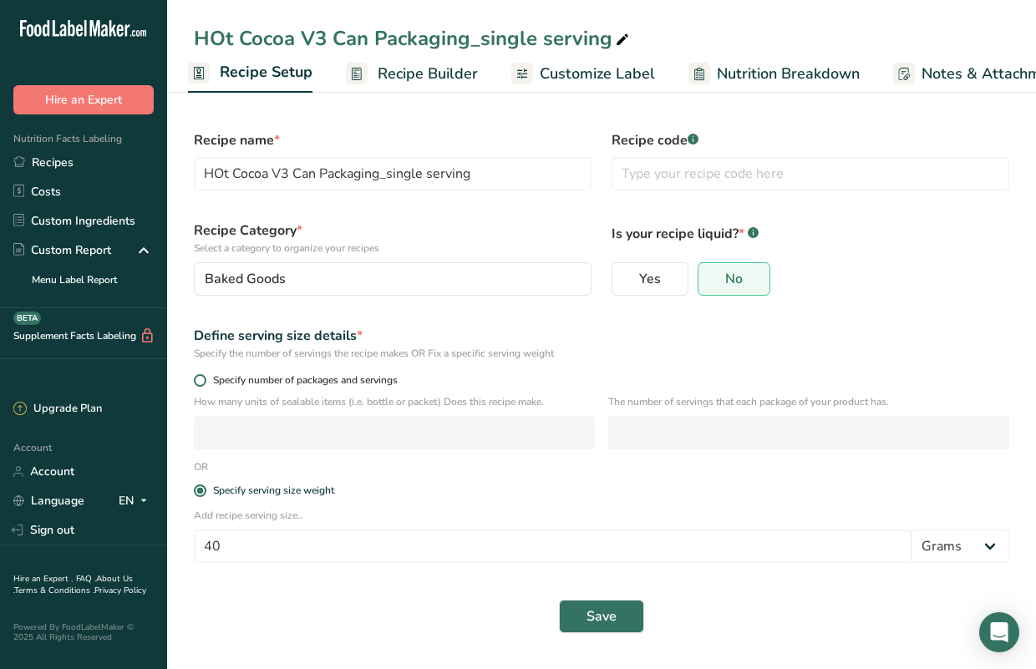
click at [203, 383] on span at bounding box center [200, 380] width 13 height 13
click at [203, 383] on input "Specify number of packages and servings" at bounding box center [199, 380] width 11 height 11
radio input "true"
radio input "false"
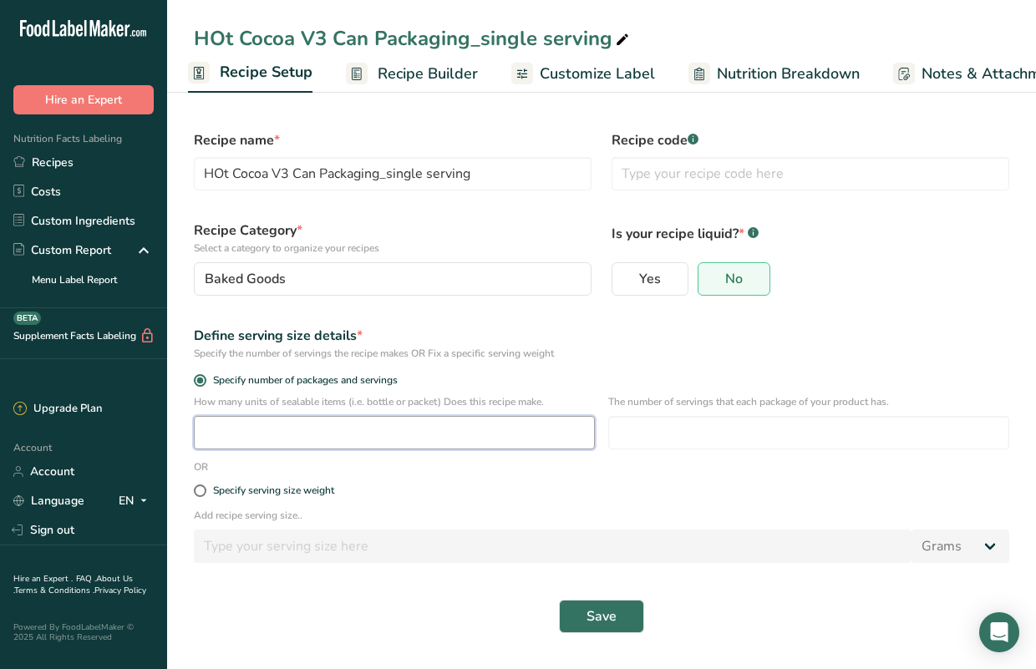
click at [226, 434] on input "number" at bounding box center [394, 432] width 401 height 33
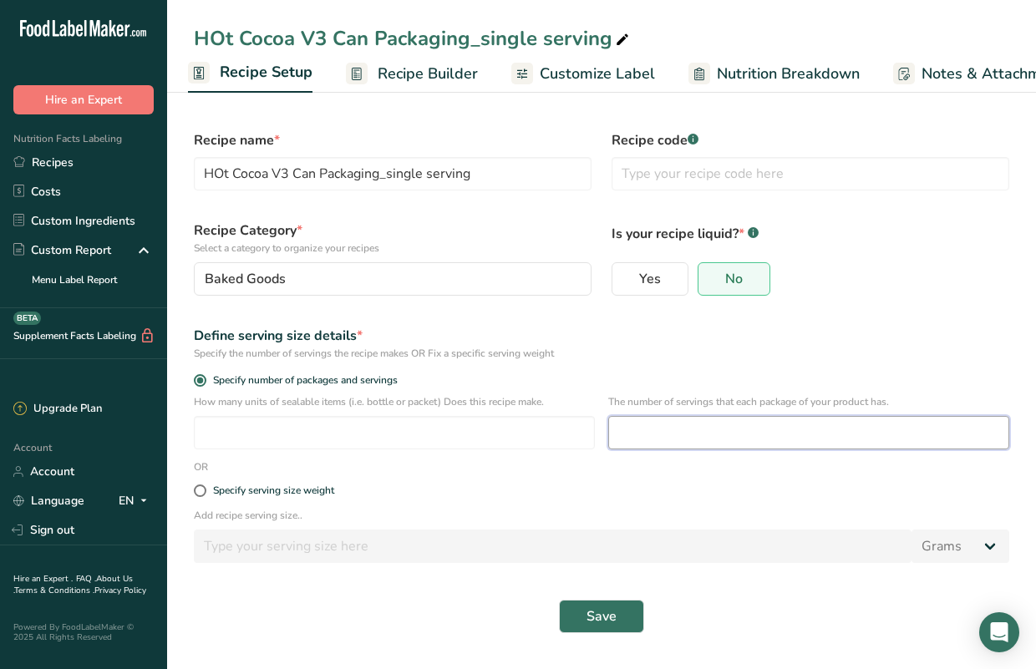
click at [671, 437] on input "number" at bounding box center [808, 432] width 401 height 33
type input "1"
click at [563, 479] on div "Specify serving size weight" at bounding box center [601, 490] width 835 height 33
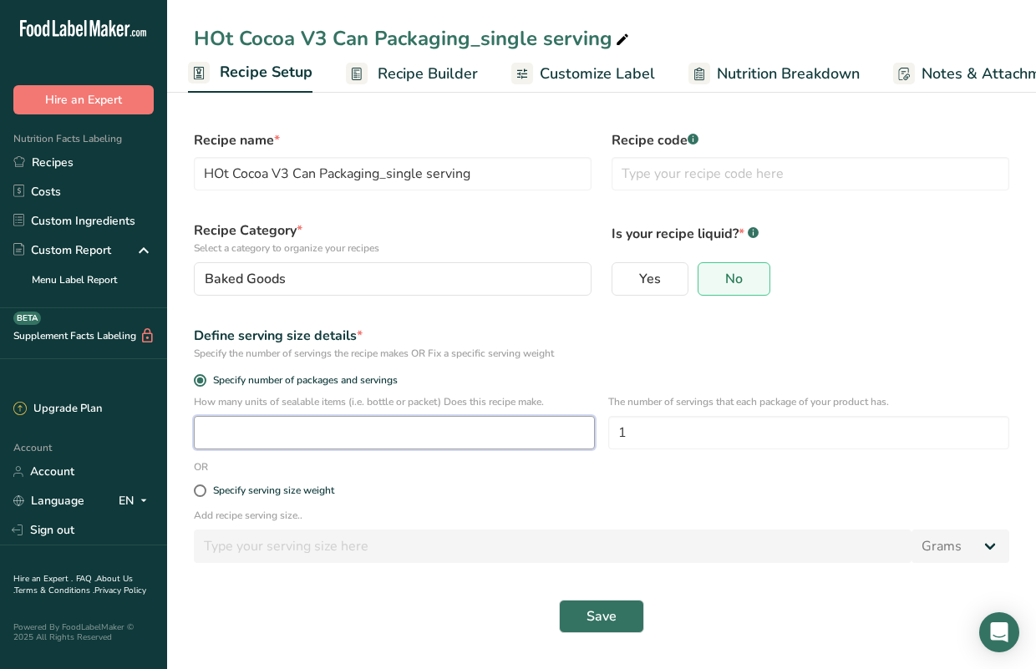
click at [461, 428] on input "number" at bounding box center [394, 432] width 401 height 33
type input "3"
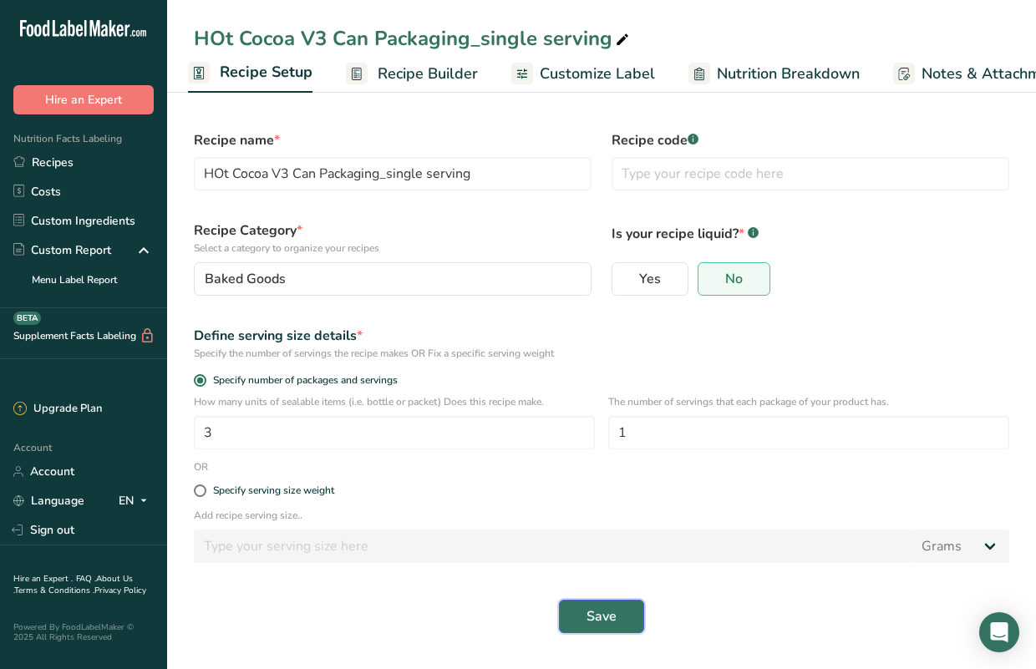
click at [601, 615] on span "Save" at bounding box center [601, 616] width 30 height 20
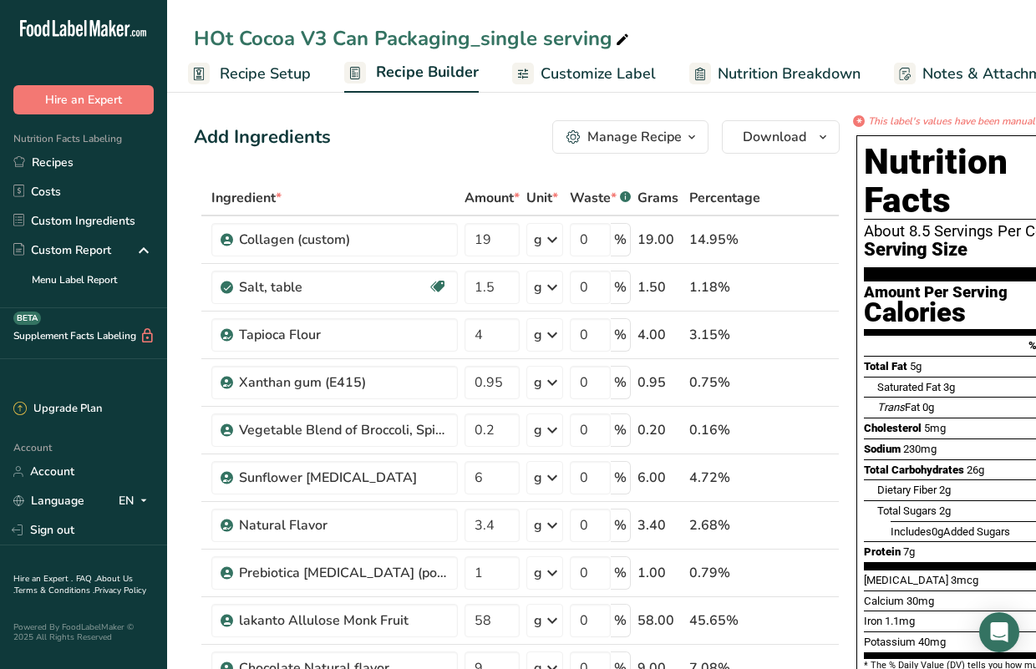
click at [272, 67] on span "Recipe Setup" at bounding box center [265, 74] width 91 height 23
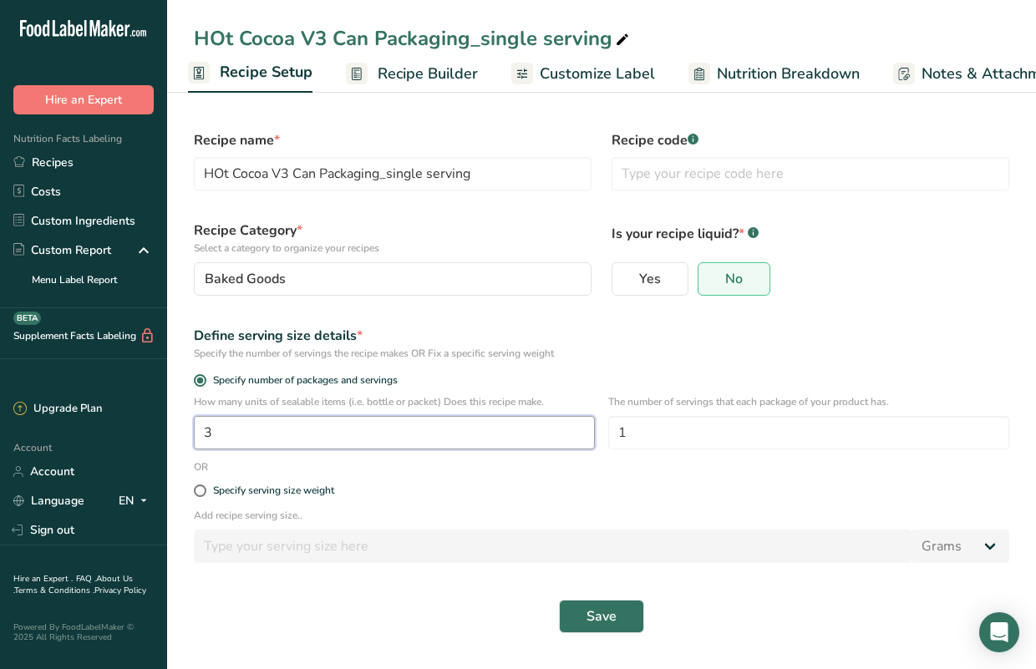
click at [246, 433] on input "3" at bounding box center [394, 432] width 401 height 33
type input "3.175"
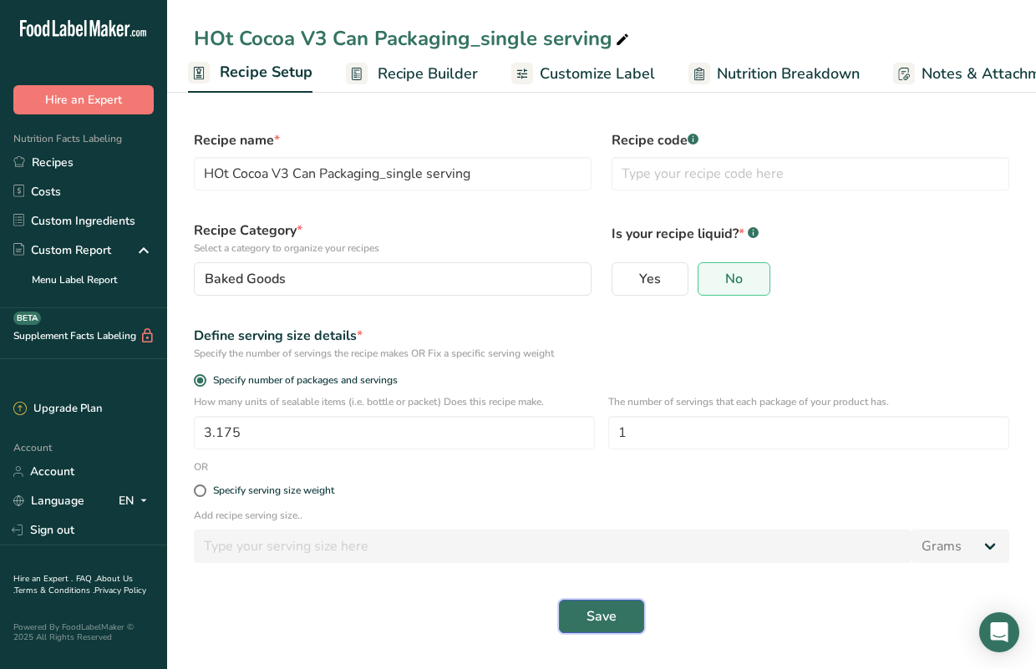
click at [604, 615] on span "Save" at bounding box center [601, 616] width 30 height 20
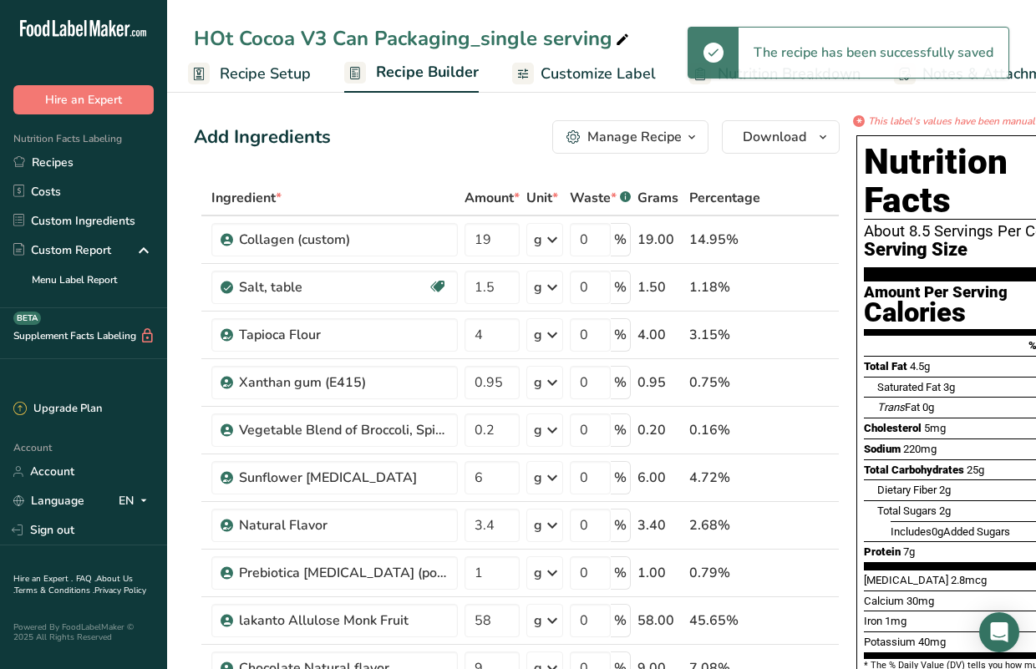
click at [634, 72] on span "Customize Label" at bounding box center [597, 74] width 115 height 23
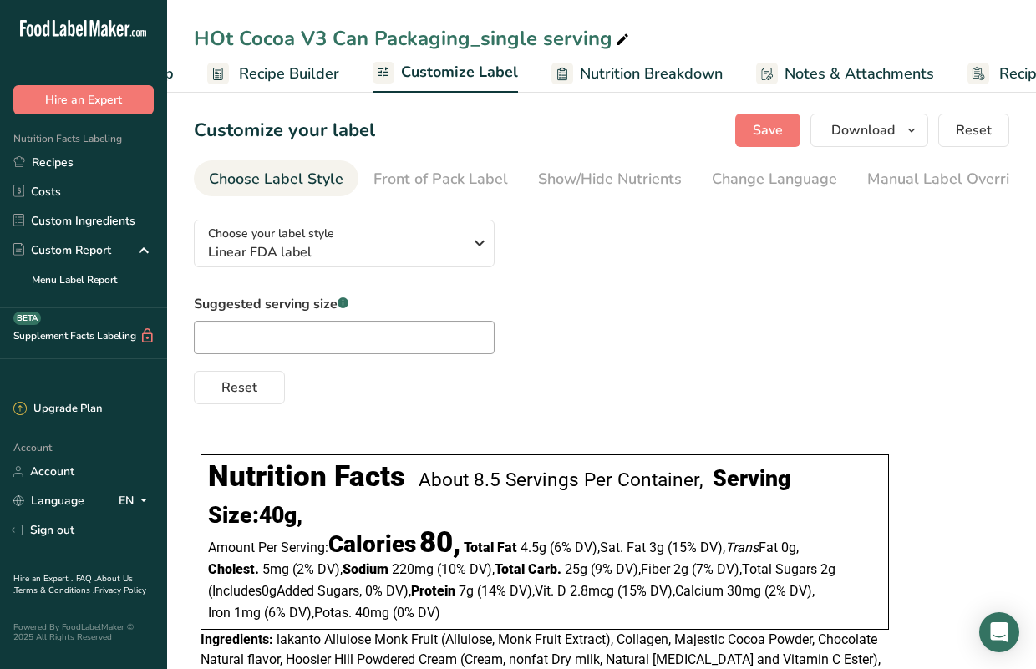
scroll to position [0, 235]
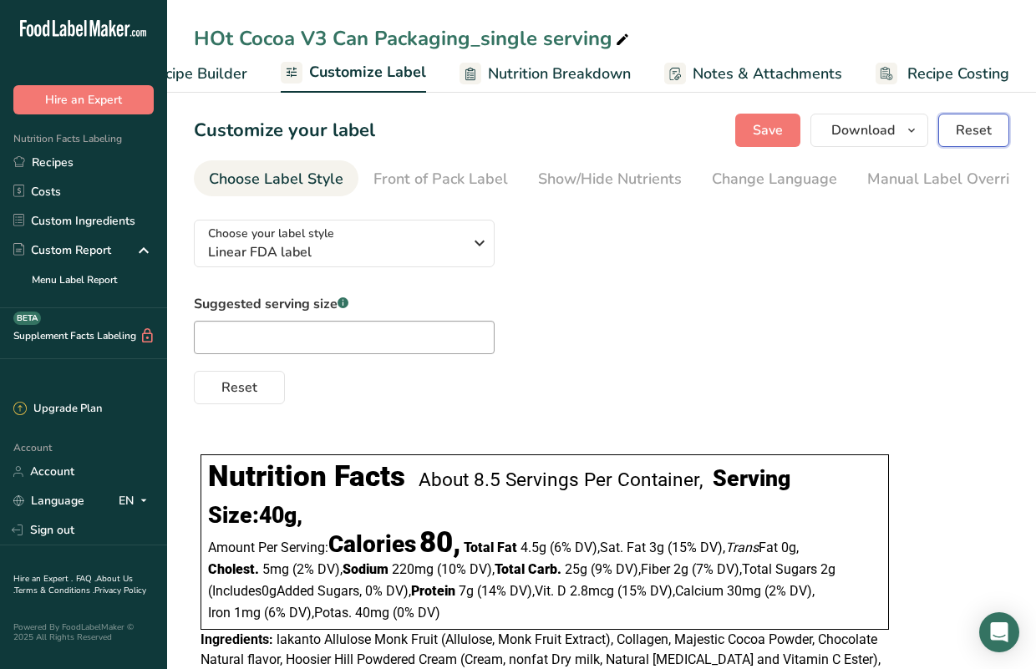
click at [972, 129] on span "Reset" at bounding box center [974, 130] width 36 height 20
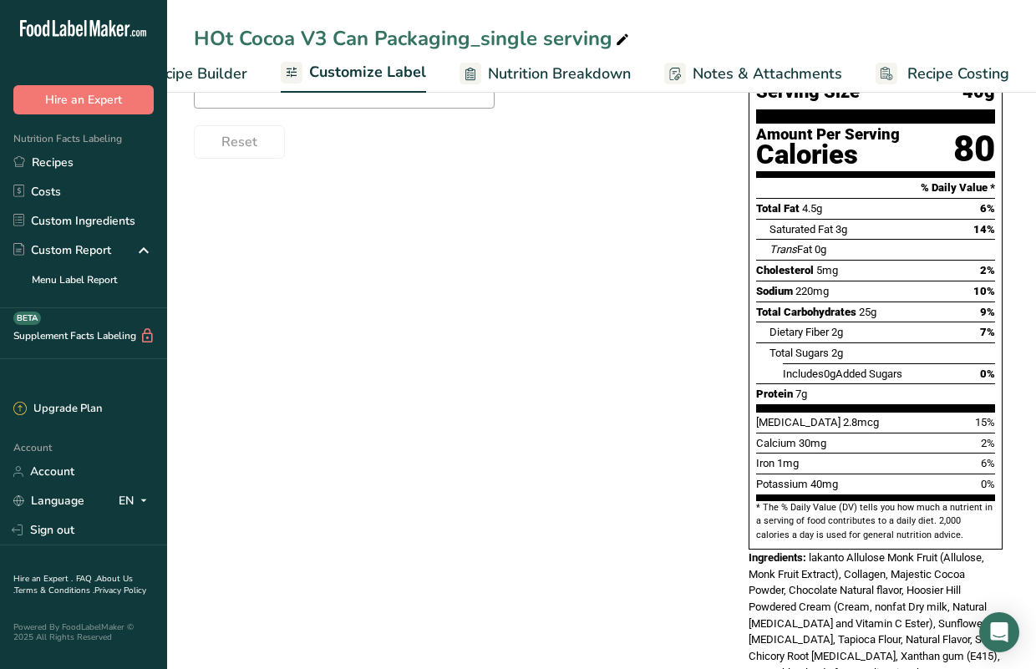
scroll to position [0, 0]
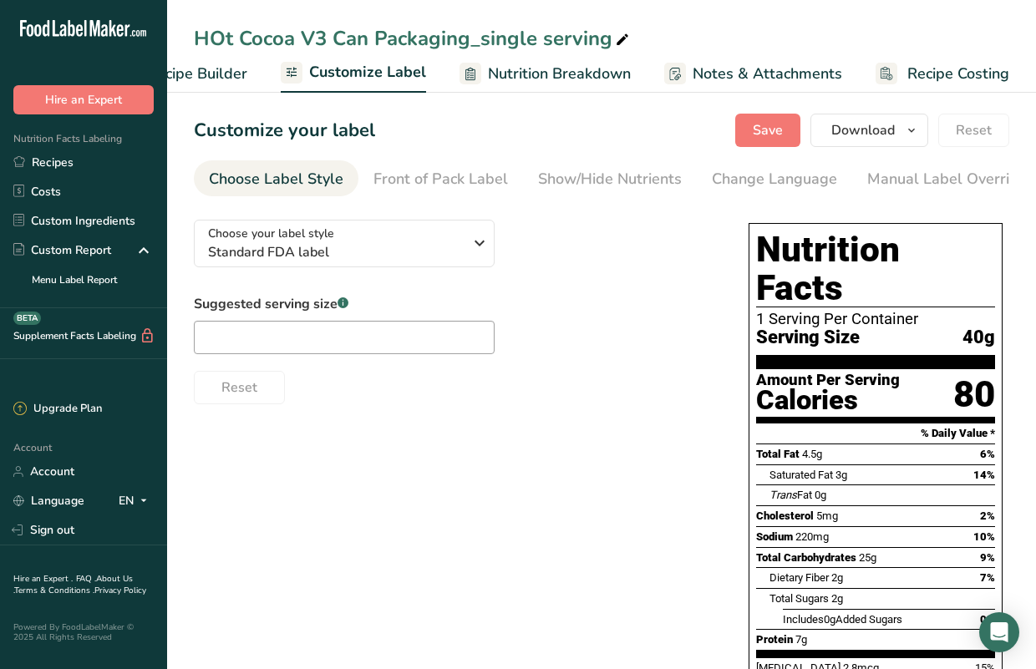
click at [536, 68] on span "Nutrition Breakdown" at bounding box center [559, 74] width 143 height 23
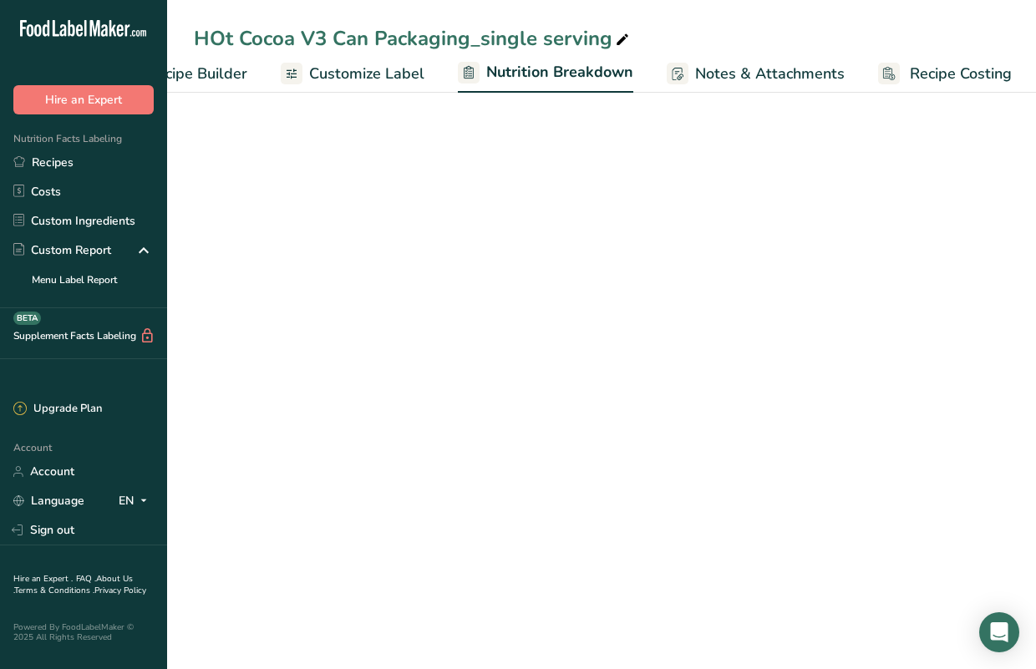
scroll to position [0, 236]
select select "Calories"
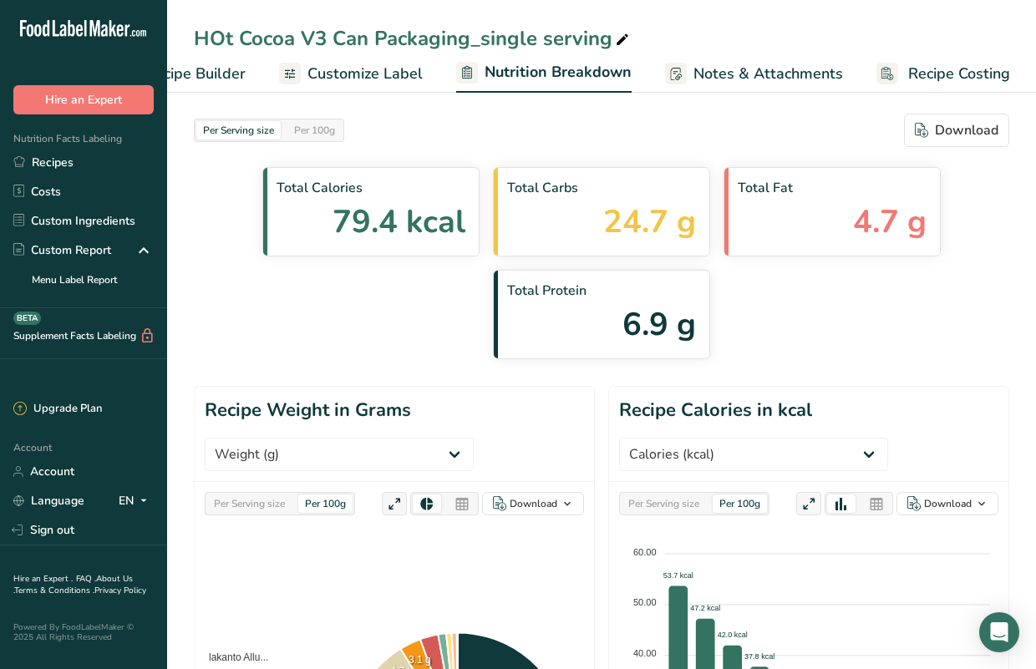
click at [399, 70] on span "Customize Label" at bounding box center [364, 74] width 115 height 23
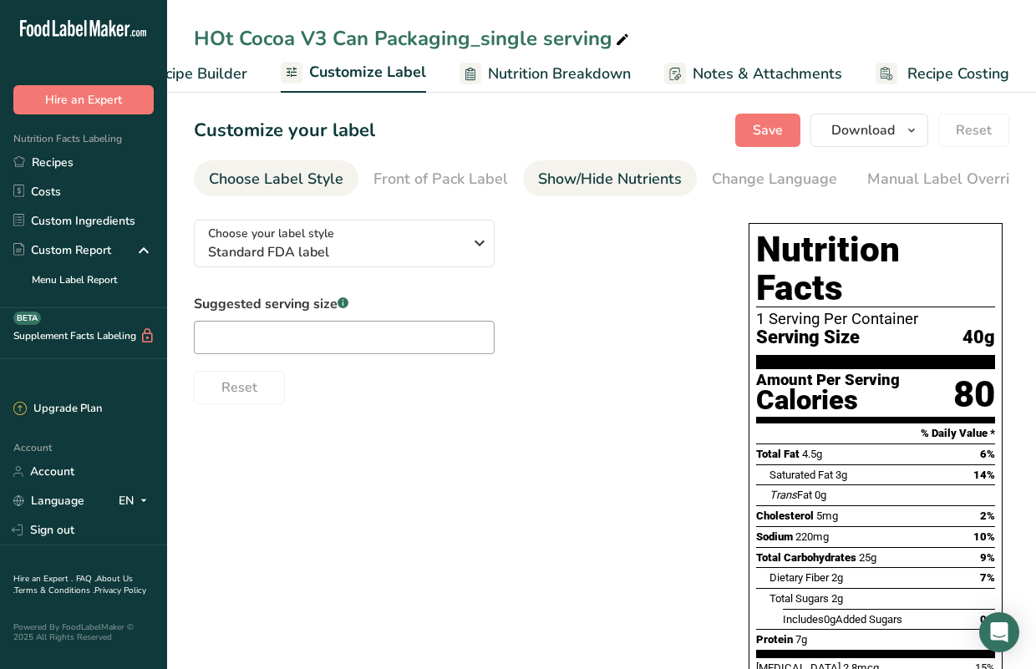
click at [593, 181] on div "Show/Hide Nutrients" at bounding box center [610, 179] width 144 height 23
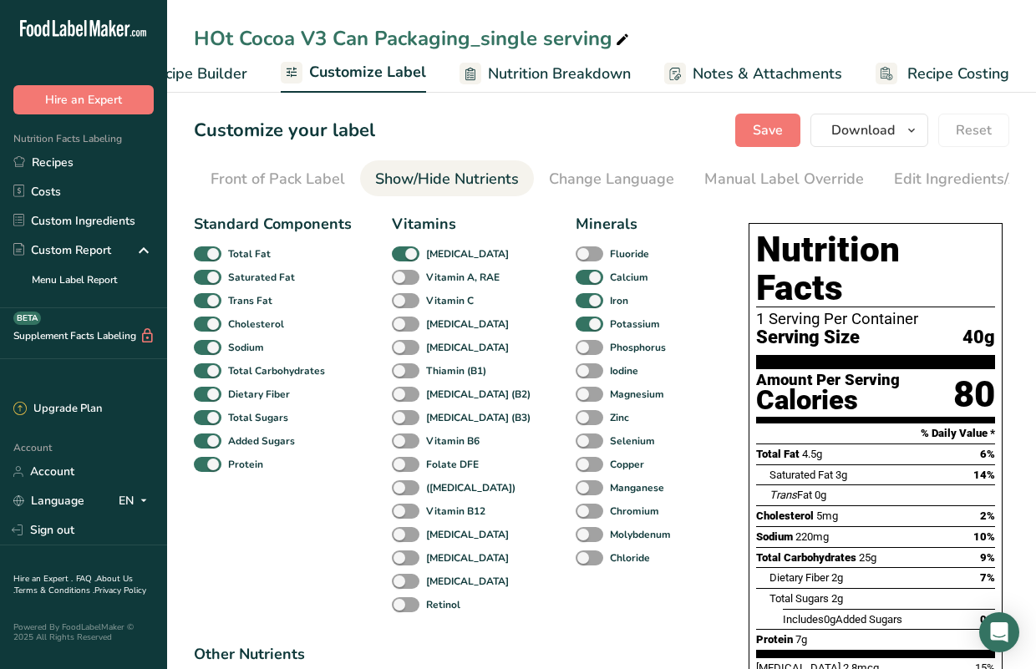
scroll to position [0, 324]
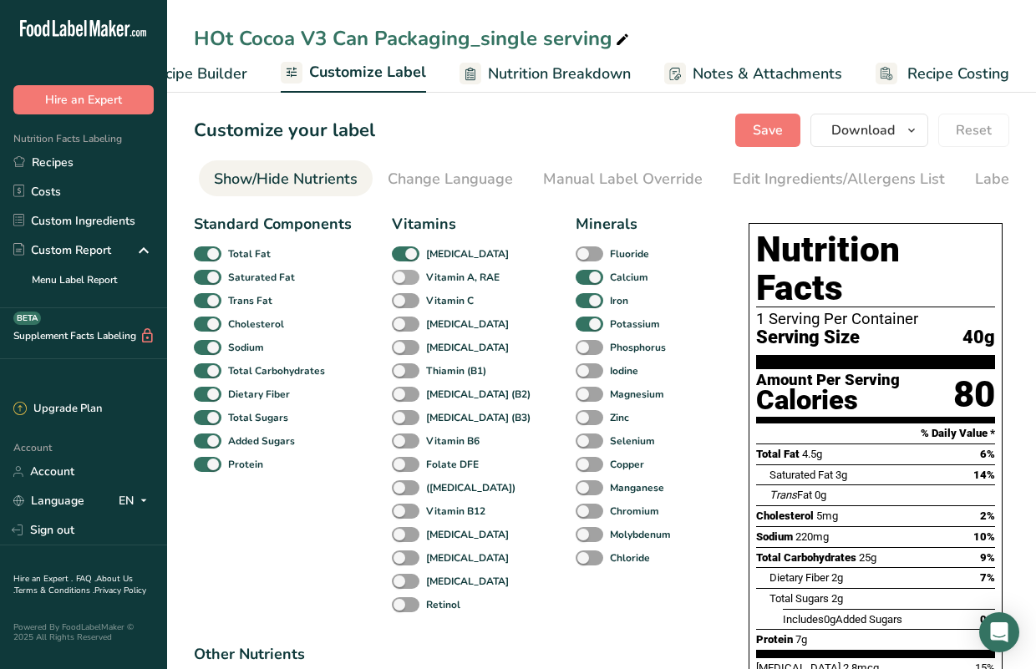
click at [403, 276] on span at bounding box center [406, 278] width 28 height 16
click at [403, 276] on input "Vitamin A, RAE" at bounding box center [397, 276] width 11 height 11
checkbox input "true"
click at [403, 307] on span at bounding box center [406, 301] width 28 height 16
click at [403, 306] on input "Vitamin C" at bounding box center [397, 300] width 11 height 11
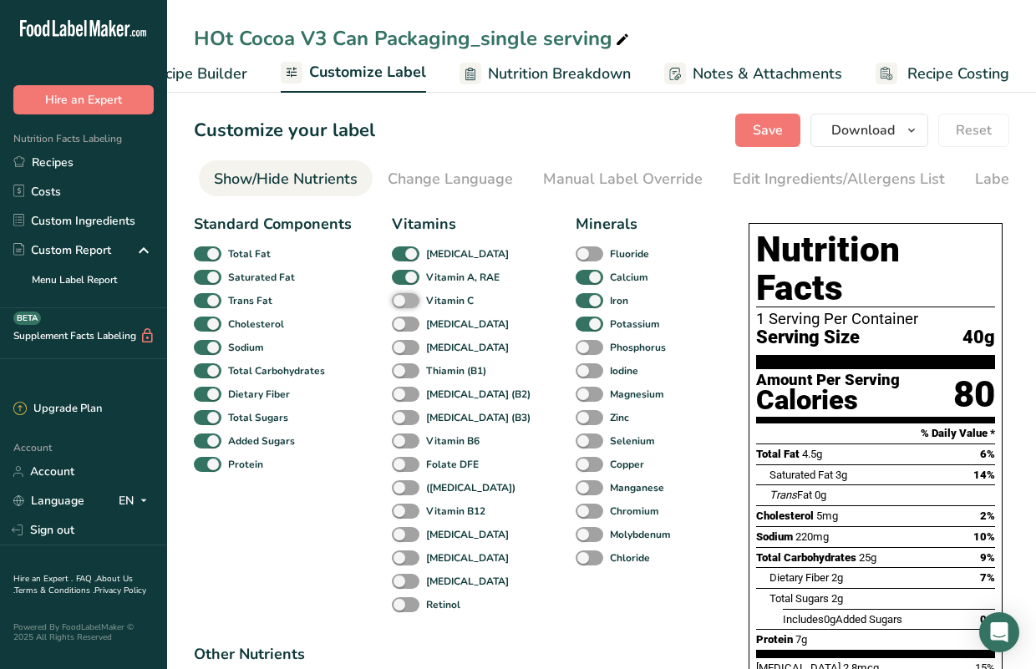
checkbox input "true"
click at [405, 332] on span at bounding box center [406, 325] width 28 height 16
click at [403, 329] on input "[MEDICAL_DATA]" at bounding box center [397, 323] width 11 height 11
checkbox input "true"
click at [399, 445] on span at bounding box center [406, 442] width 28 height 16
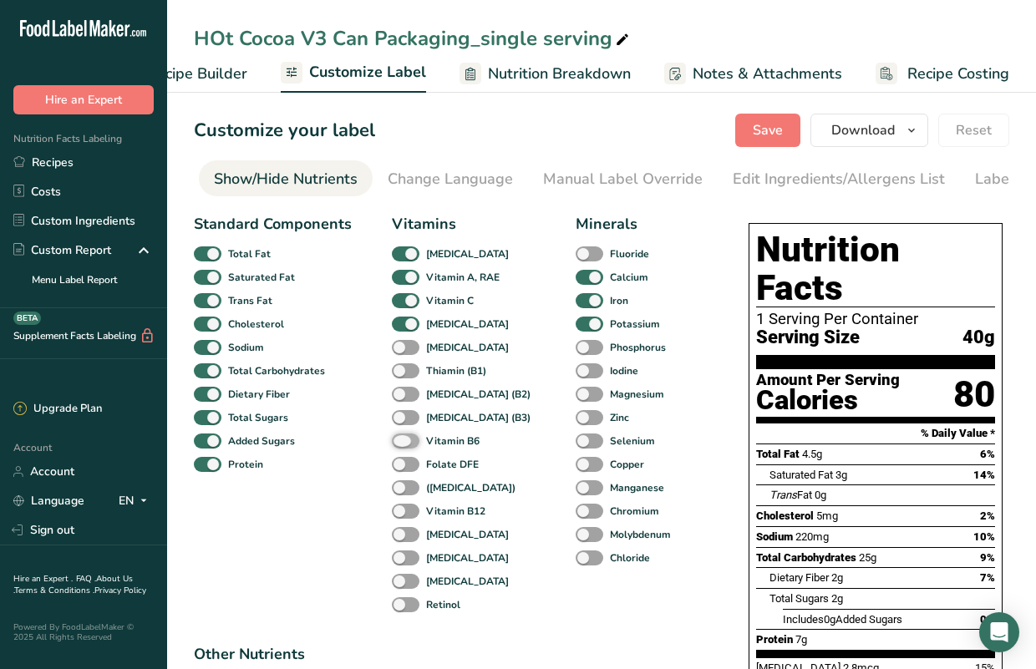
click at [399, 445] on input "Vitamin B6" at bounding box center [397, 440] width 11 height 11
checkbox input "true"
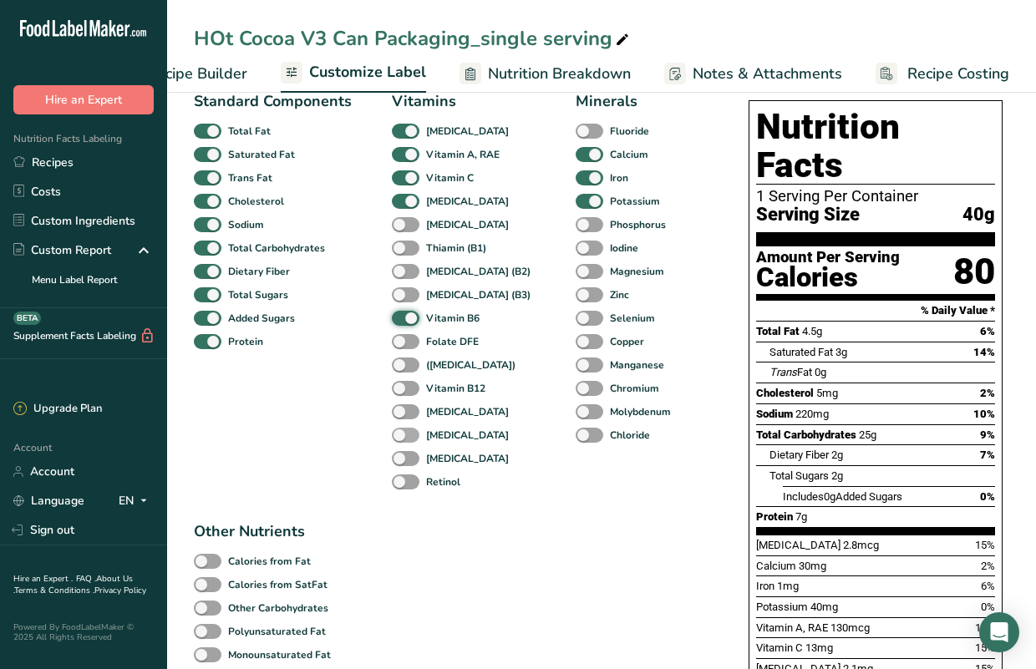
scroll to position [119, 0]
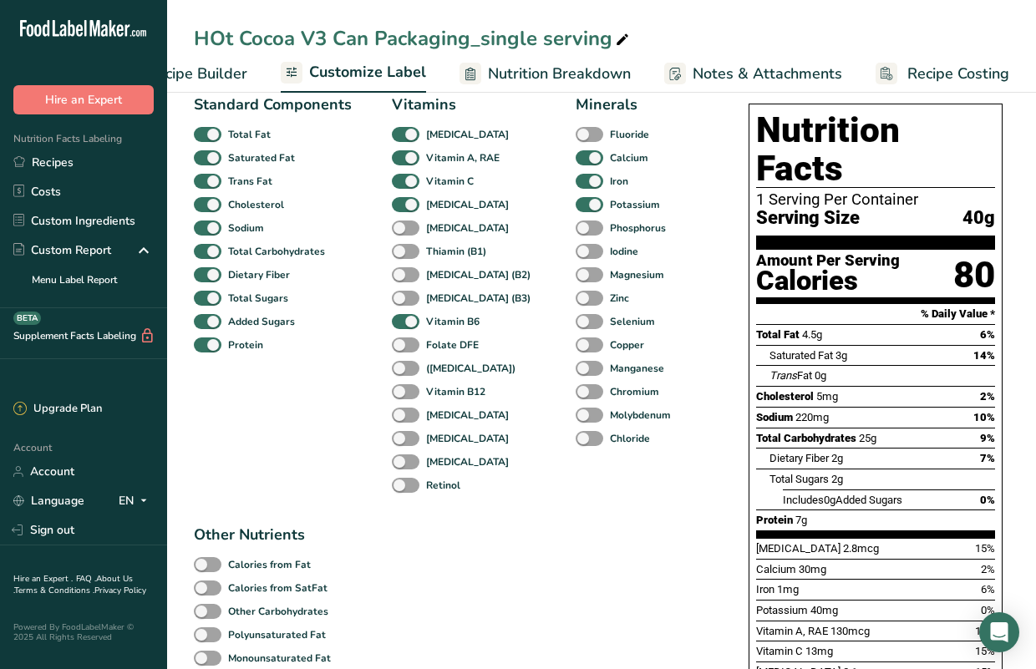
click at [576, 216] on div "Potassium" at bounding box center [588, 204] width 25 height 23
click at [576, 210] on span at bounding box center [590, 205] width 28 height 16
click at [576, 210] on input "Potassium" at bounding box center [581, 204] width 11 height 11
checkbox input "false"
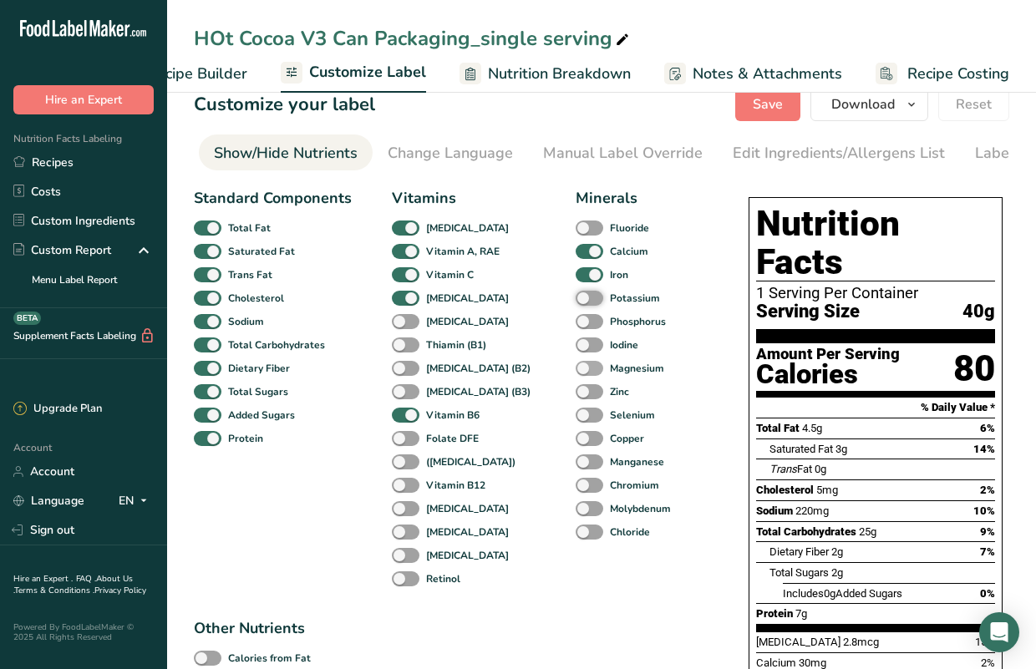
scroll to position [24, 0]
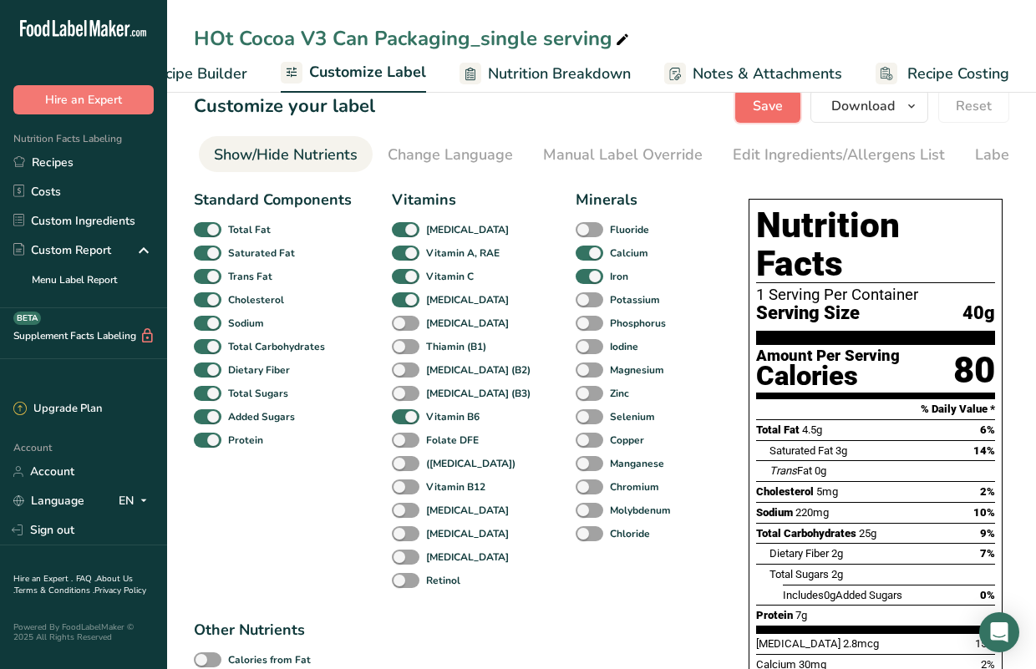
click at [761, 111] on span "Save" at bounding box center [768, 106] width 30 height 20
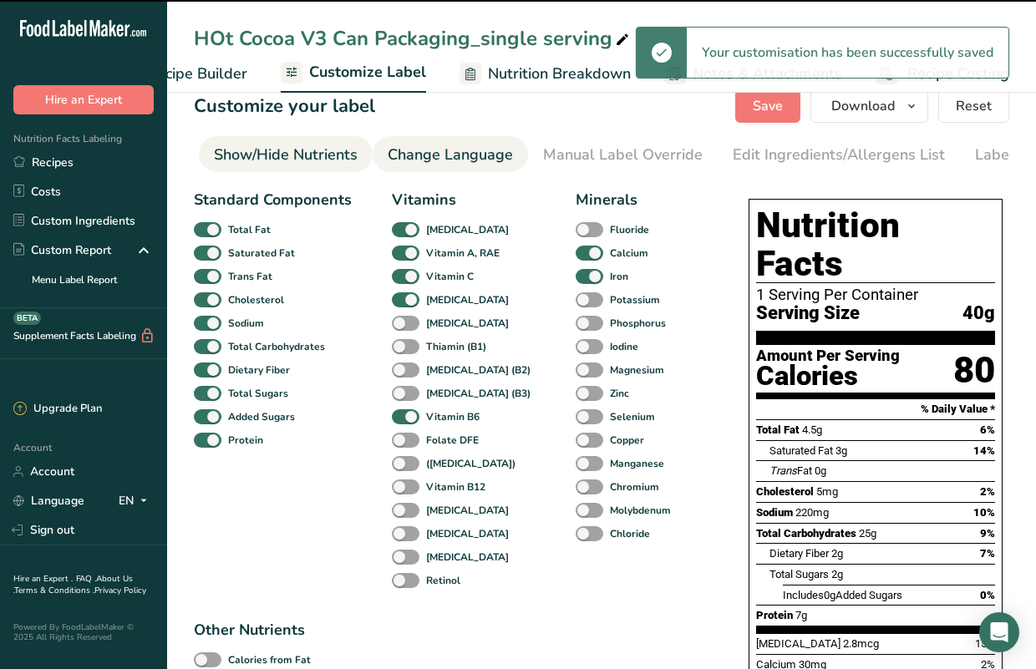
click at [475, 160] on div "Change Language" at bounding box center [450, 155] width 125 height 23
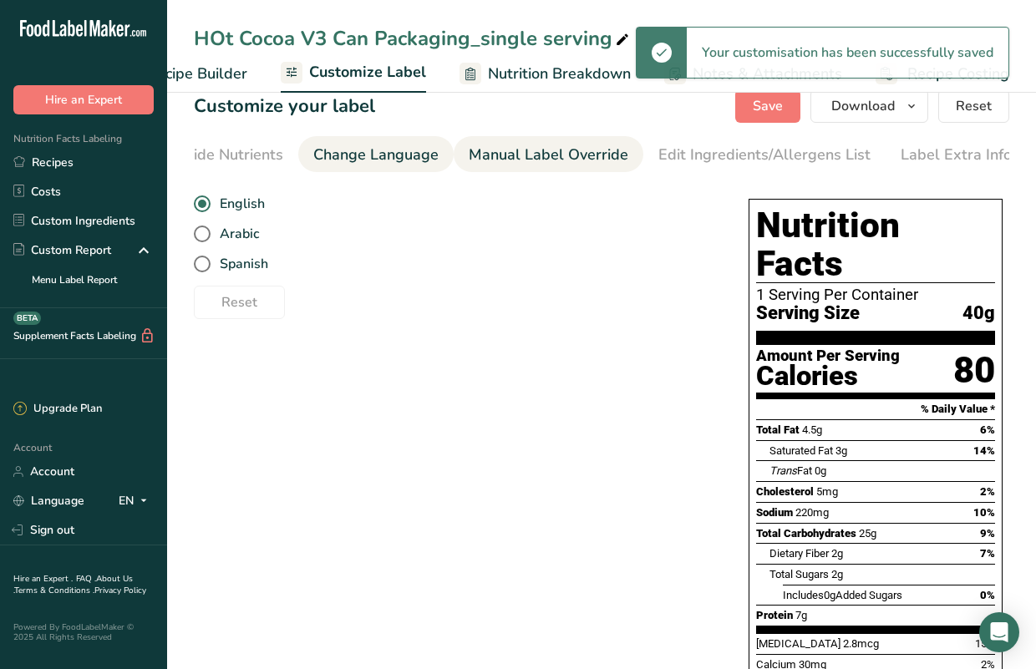
scroll to position [0, 0]
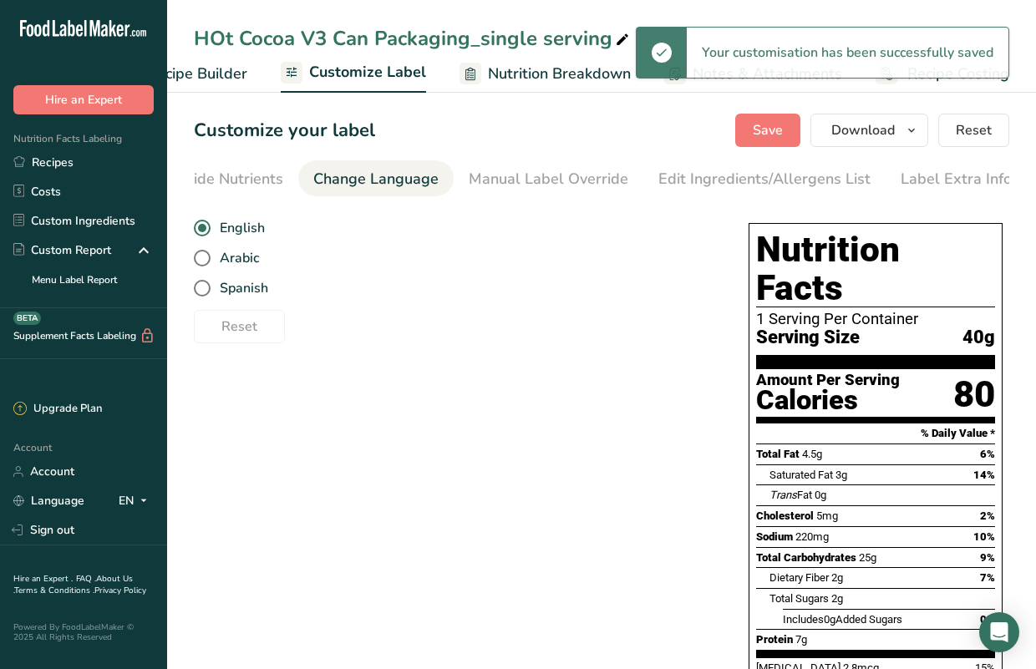
click at [410, 68] on span "Customize Label" at bounding box center [367, 72] width 117 height 23
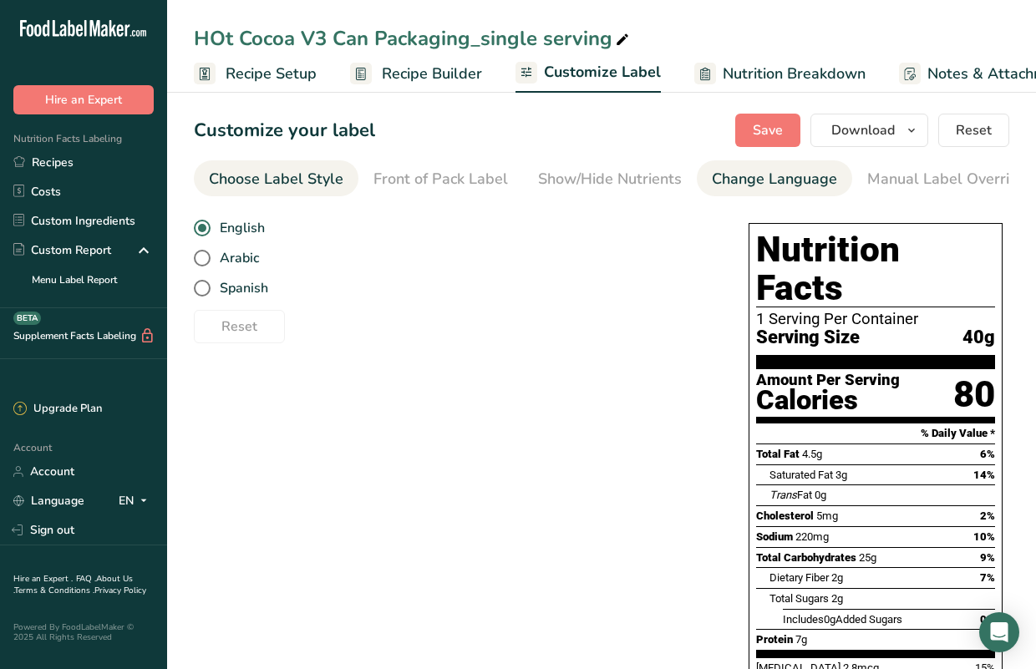
click at [256, 180] on div "Choose Label Style" at bounding box center [276, 179] width 134 height 23
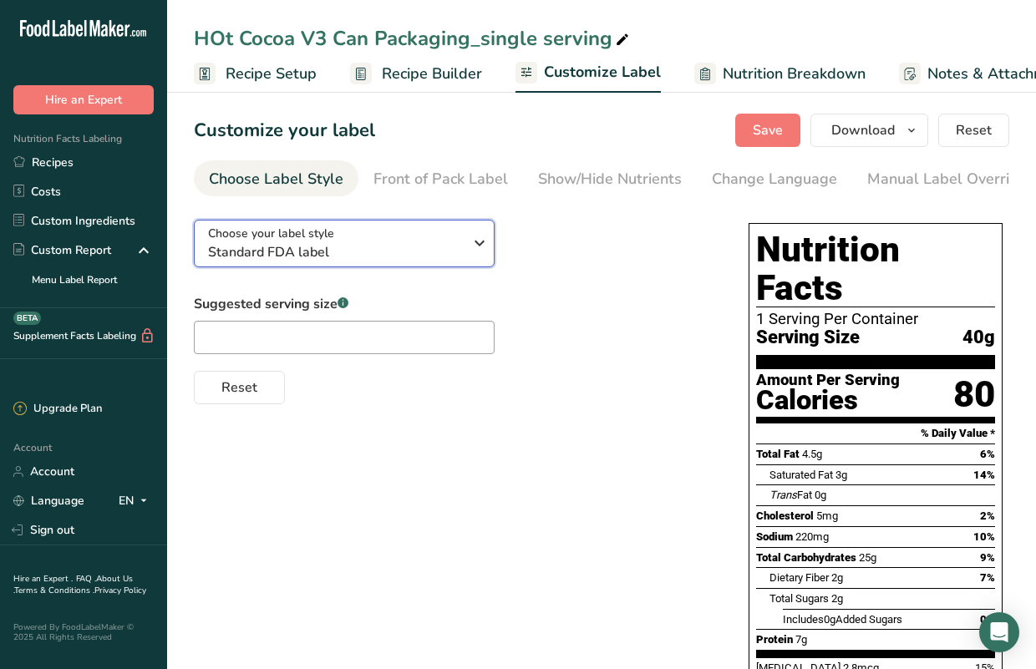
click at [264, 239] on span "Choose your label style" at bounding box center [271, 234] width 126 height 18
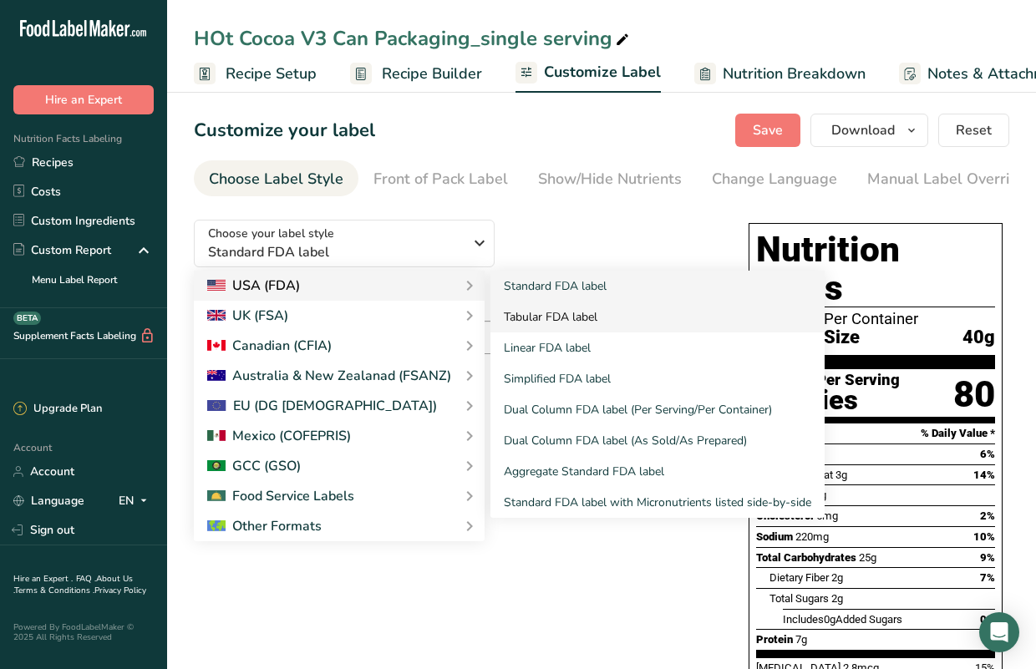
click at [545, 322] on link "Tabular FDA label" at bounding box center [657, 317] width 334 height 31
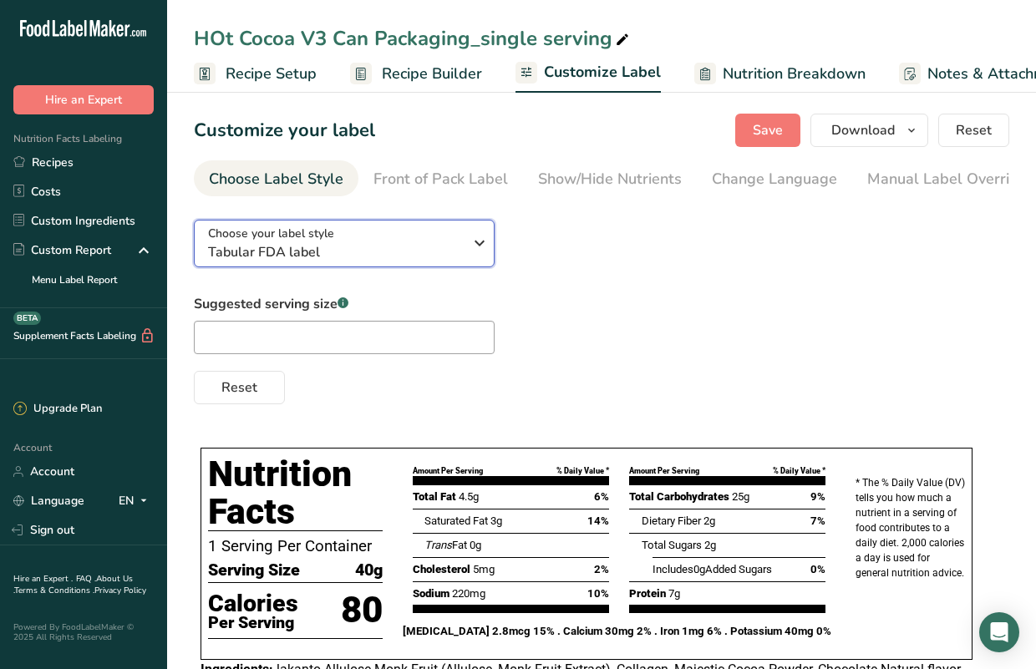
click at [493, 252] on button "Choose your label style Tabular FDA label" at bounding box center [344, 244] width 301 height 48
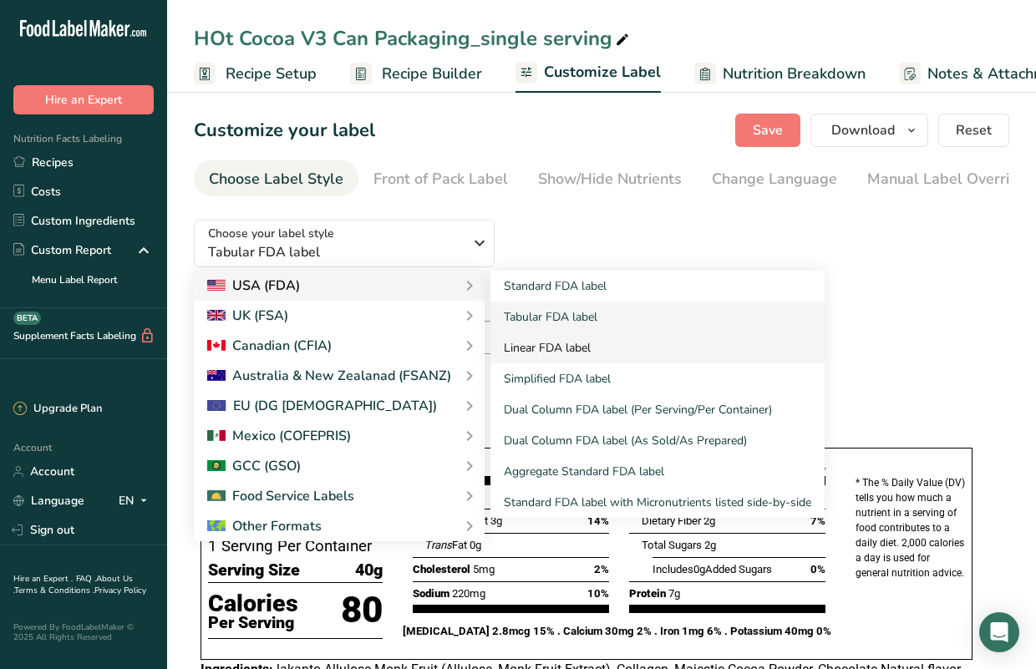
click at [521, 351] on link "Linear FDA label" at bounding box center [657, 347] width 334 height 31
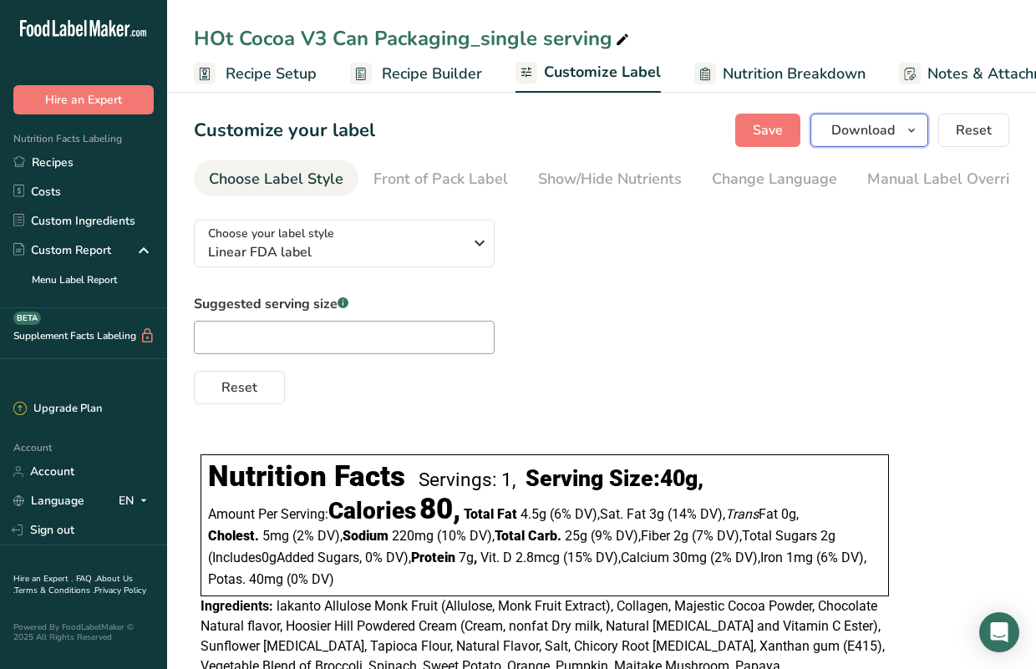
click at [838, 130] on span "Download" at bounding box center [862, 130] width 63 height 20
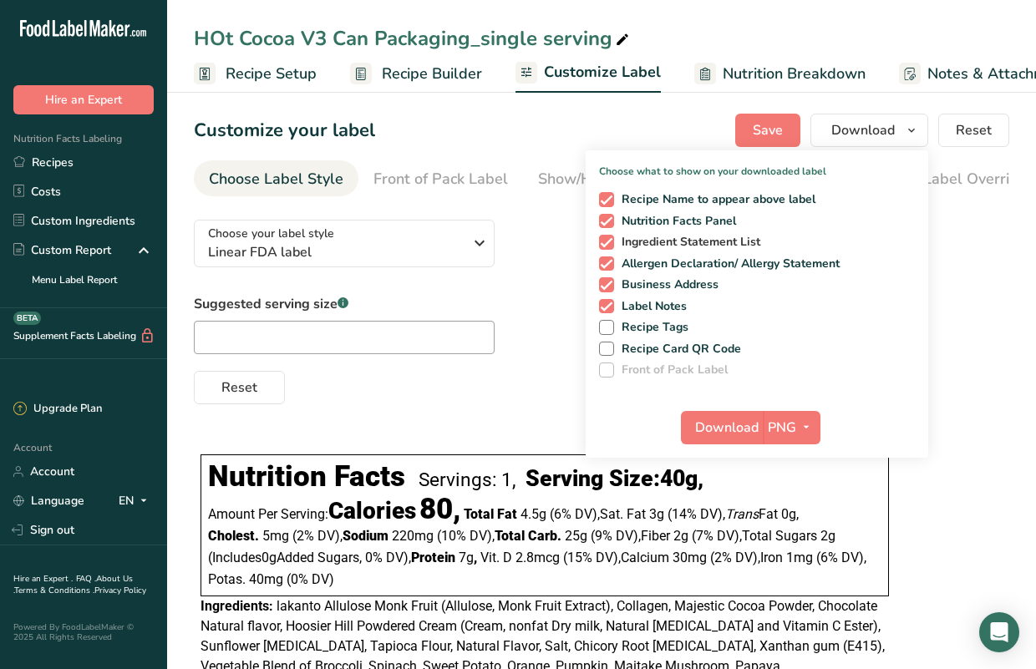
click at [601, 246] on span at bounding box center [606, 242] width 15 height 15
click at [601, 246] on input "Ingredient Statement List" at bounding box center [604, 241] width 11 height 11
checkbox input "false"
click at [605, 264] on span at bounding box center [606, 263] width 15 height 15
click at [605, 264] on input "Allergen Declaration/ Allergy Statement" at bounding box center [604, 263] width 11 height 11
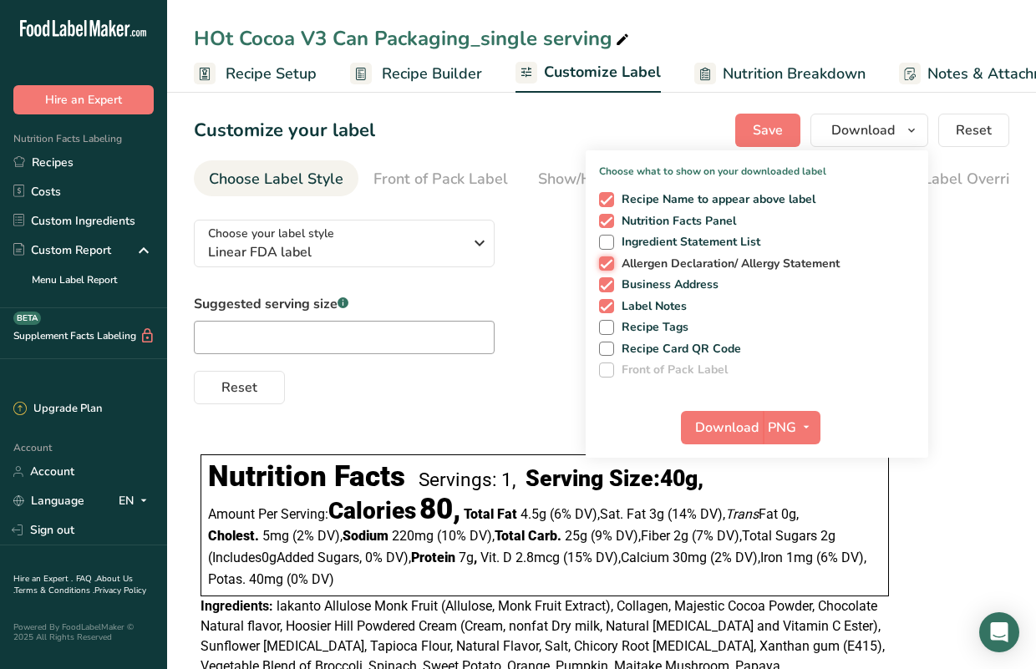
checkbox input "false"
click at [606, 287] on span at bounding box center [606, 284] width 15 height 15
click at [606, 287] on input "Business Address" at bounding box center [604, 284] width 11 height 11
checkbox input "false"
click at [606, 309] on span at bounding box center [606, 306] width 15 height 15
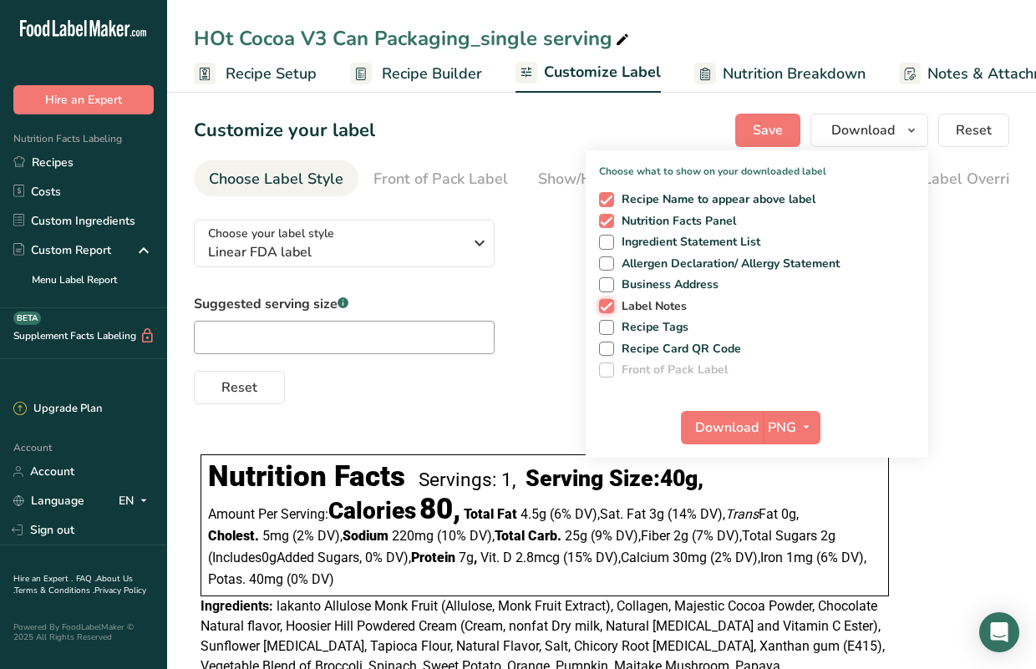
click at [606, 309] on input "Label Notes" at bounding box center [604, 306] width 11 height 11
checkbox input "false"
click at [713, 424] on span "Download" at bounding box center [726, 428] width 63 height 20
click at [424, 259] on span "Linear FDA label" at bounding box center [335, 252] width 255 height 20
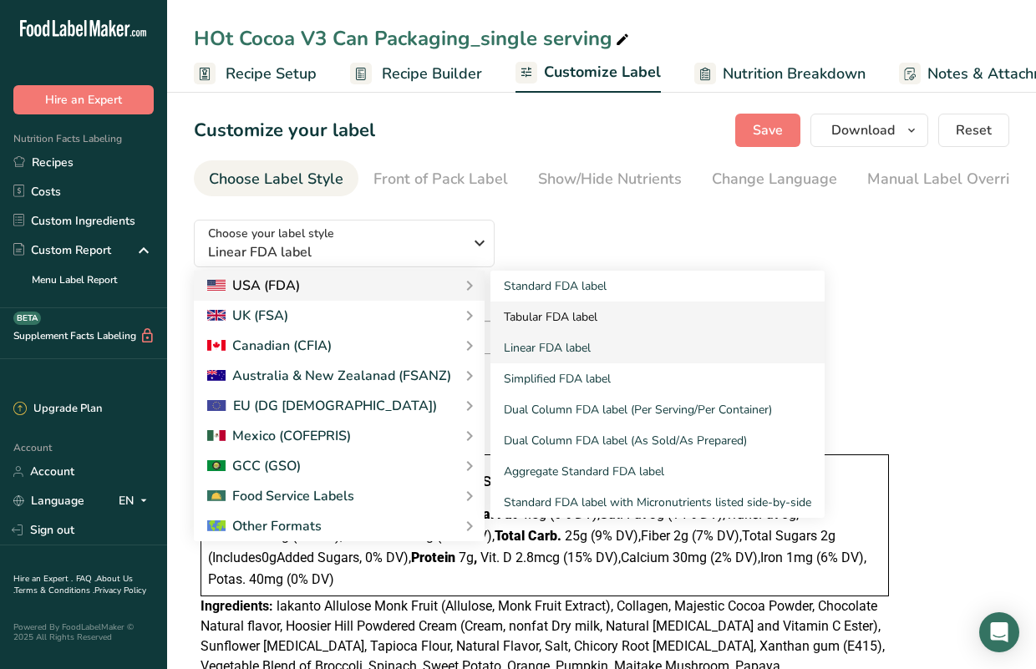
click at [549, 320] on link "Tabular FDA label" at bounding box center [657, 317] width 334 height 31
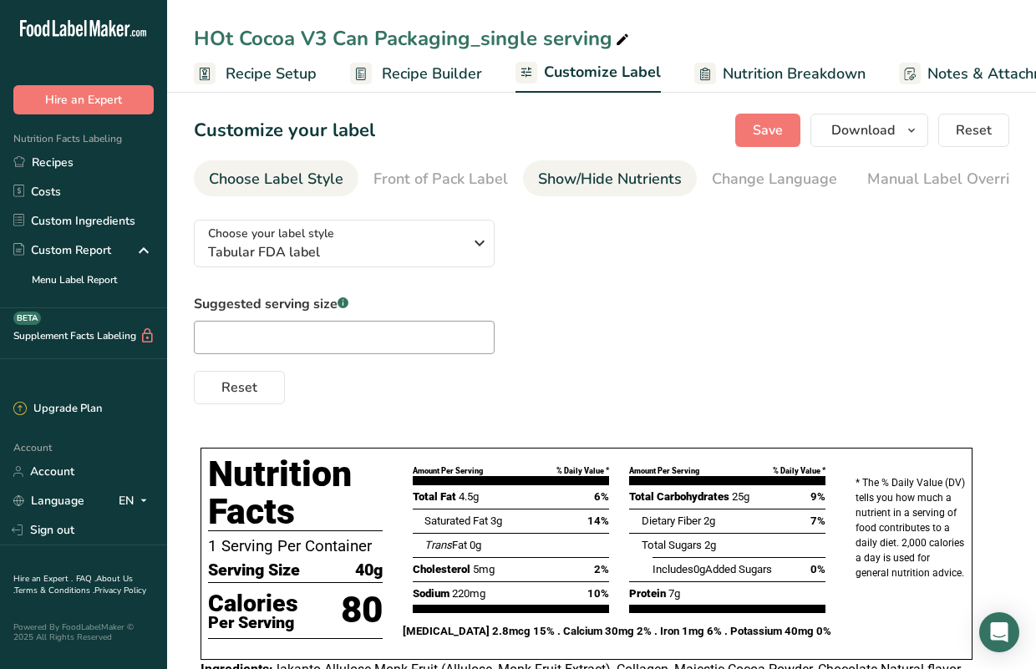
click at [578, 172] on div "Show/Hide Nutrients" at bounding box center [610, 179] width 144 height 23
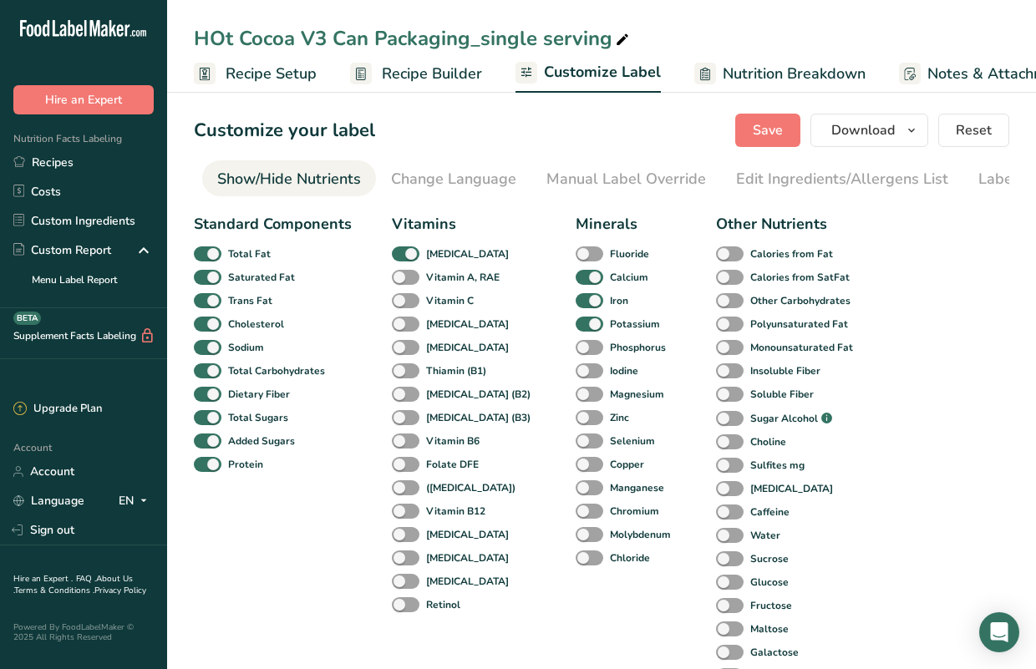
scroll to position [0, 324]
click at [407, 276] on span at bounding box center [406, 278] width 28 height 16
click at [403, 276] on input "Vitamin A, RAE" at bounding box center [397, 276] width 11 height 11
checkbox input "true"
click at [408, 307] on span at bounding box center [406, 301] width 28 height 16
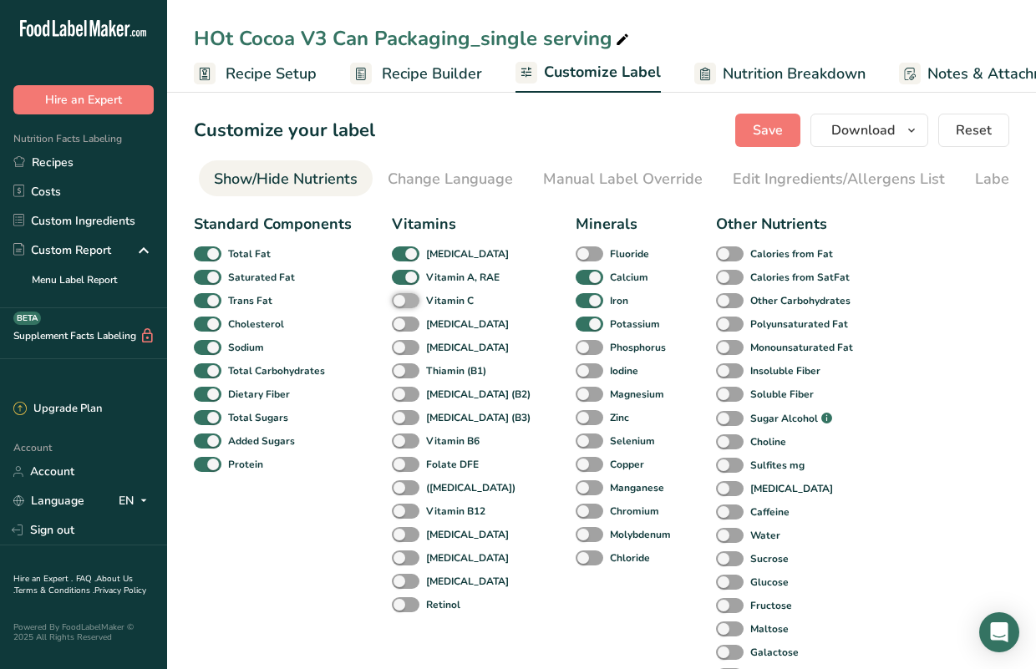
click at [403, 306] on input "Vitamin C" at bounding box center [397, 300] width 11 height 11
checkbox input "true"
click at [408, 327] on span at bounding box center [406, 325] width 28 height 16
click at [403, 327] on input "[MEDICAL_DATA]" at bounding box center [397, 323] width 11 height 11
checkbox input "true"
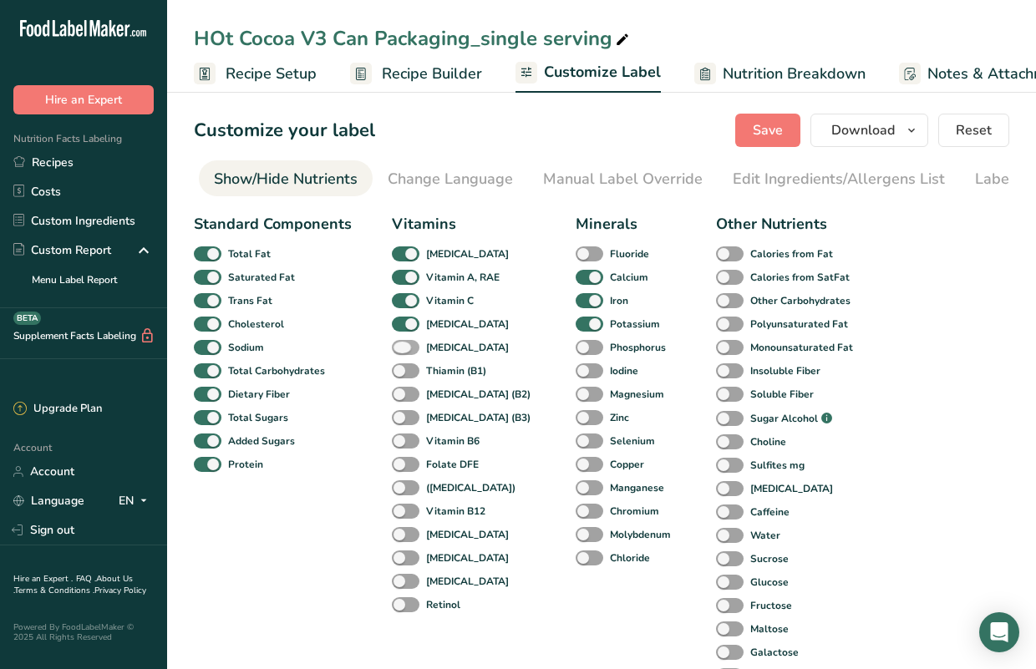
click at [408, 353] on span at bounding box center [406, 348] width 28 height 16
click at [403, 352] on input "[MEDICAL_DATA]" at bounding box center [397, 347] width 11 height 11
checkbox input "true"
click at [403, 446] on span at bounding box center [406, 442] width 28 height 16
click at [403, 446] on input "Vitamin B6" at bounding box center [397, 440] width 11 height 11
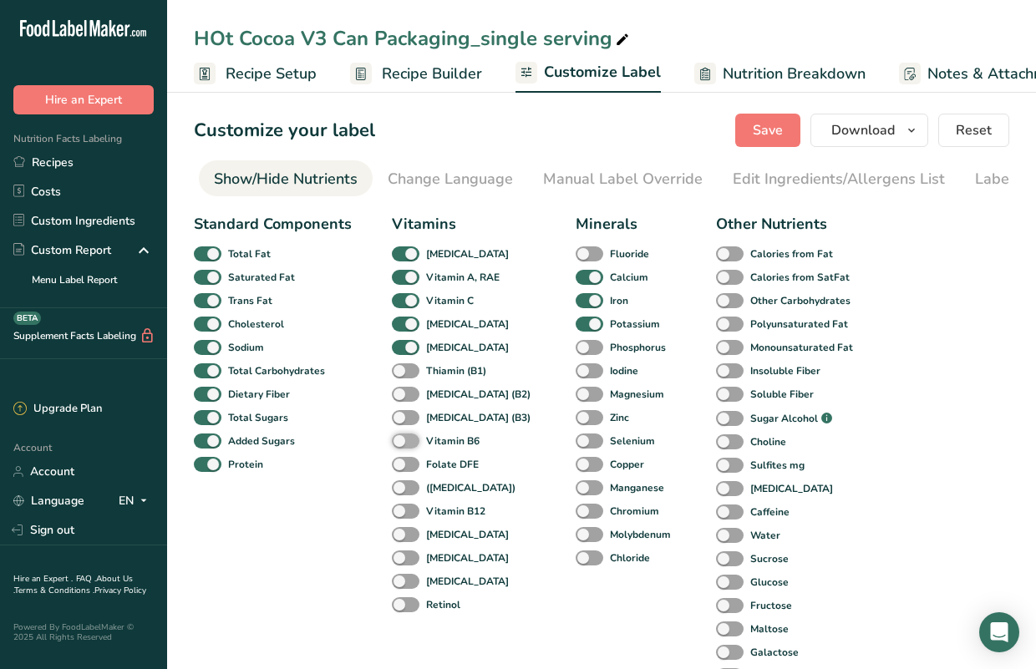
checkbox input "true"
click at [576, 329] on span at bounding box center [590, 325] width 28 height 16
click at [576, 329] on input "Potassium" at bounding box center [581, 323] width 11 height 11
checkbox input "false"
click at [786, 126] on button "Save" at bounding box center [767, 130] width 65 height 33
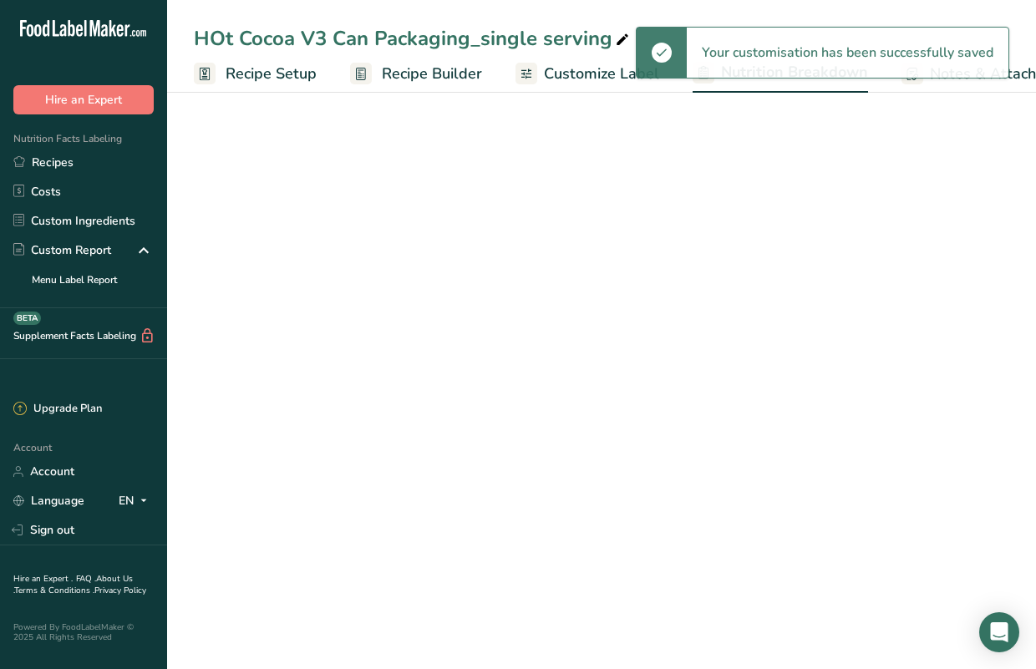
select select "Calories"
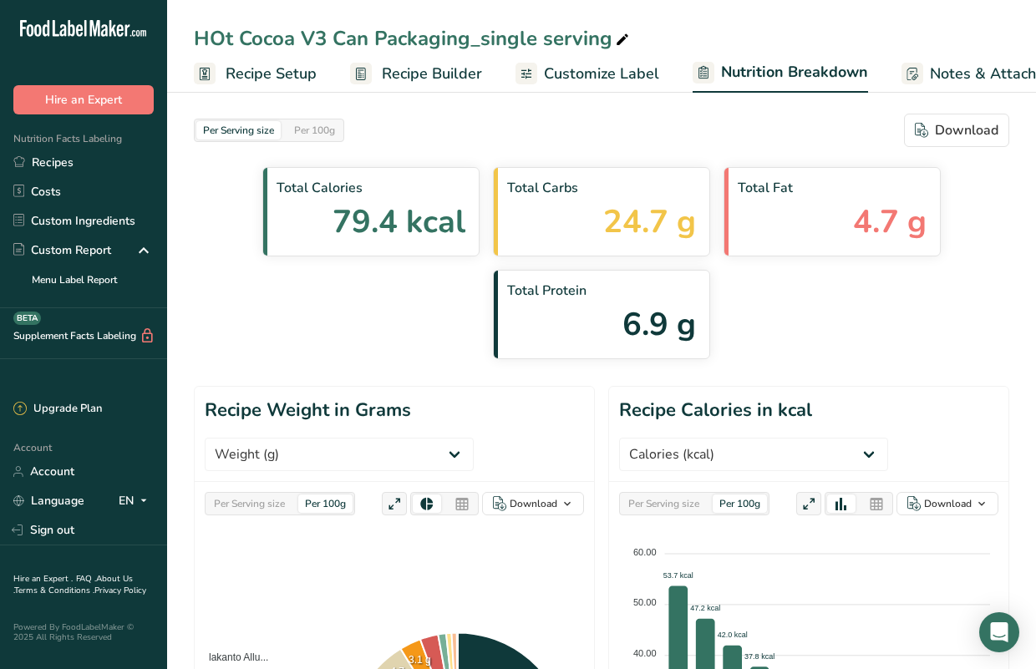
click at [567, 72] on span "Customize Label" at bounding box center [601, 74] width 115 height 23
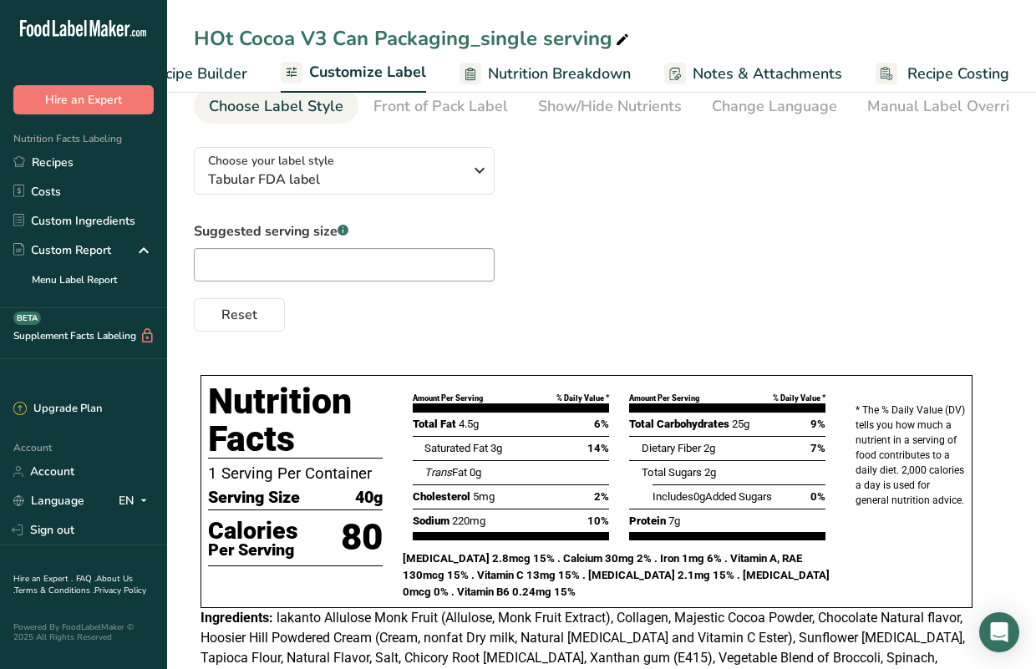
scroll to position [68, 0]
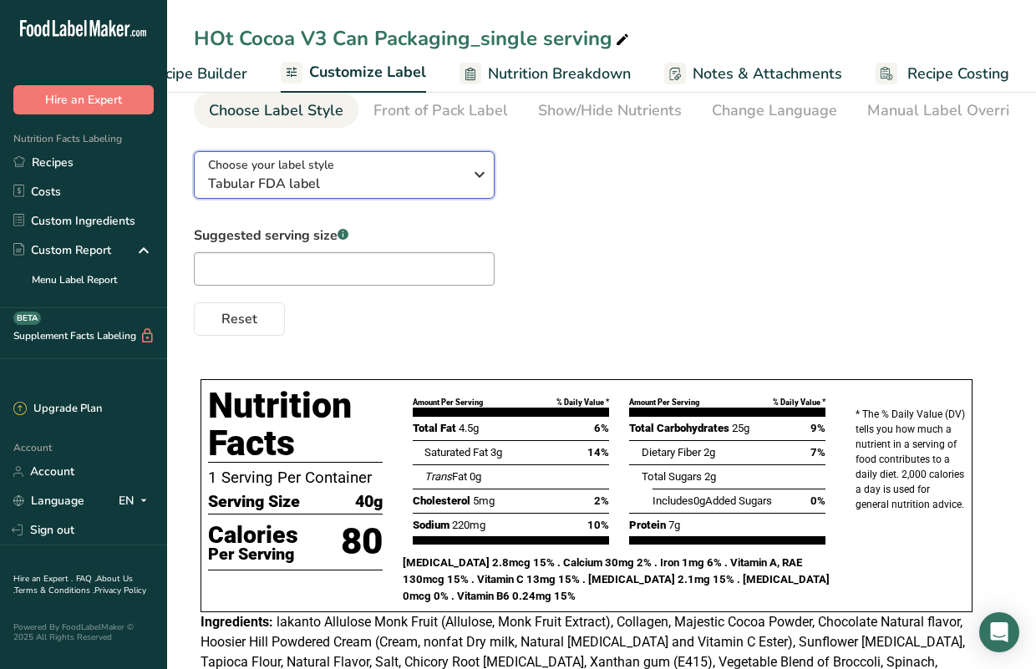
click at [372, 192] on span "Tabular FDA label" at bounding box center [335, 184] width 255 height 20
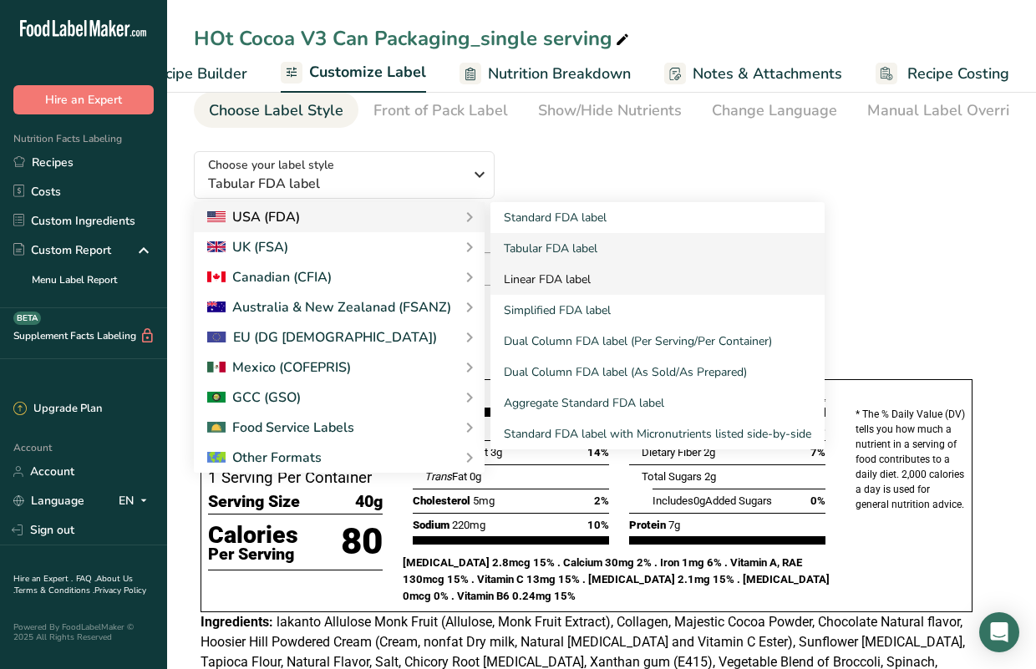
click at [518, 291] on link "Linear FDA label" at bounding box center [657, 279] width 334 height 31
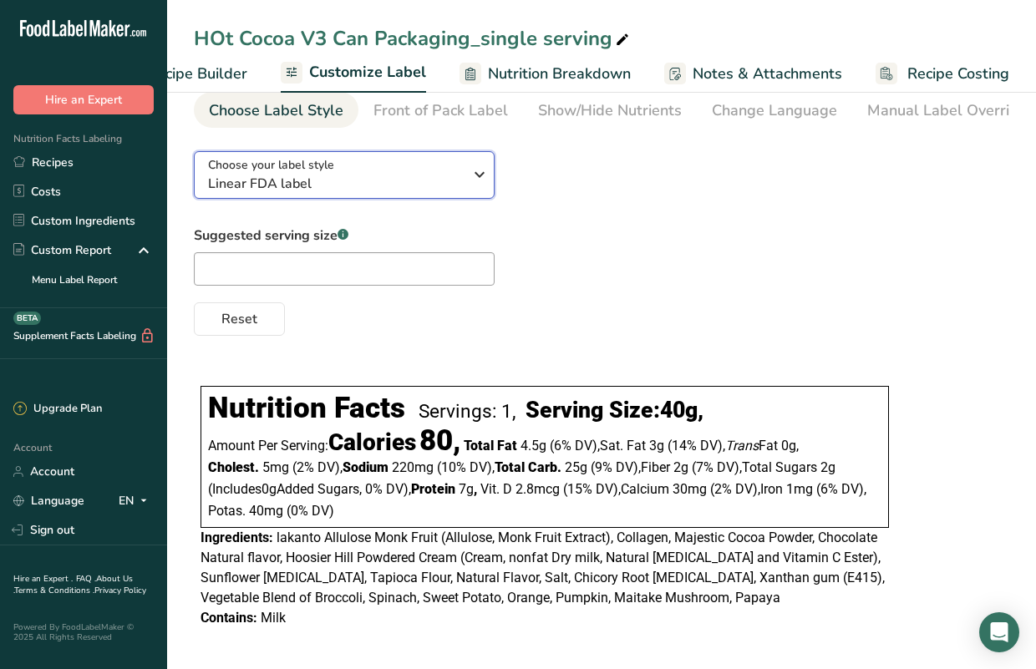
click at [438, 185] on span "Linear FDA label" at bounding box center [335, 184] width 255 height 20
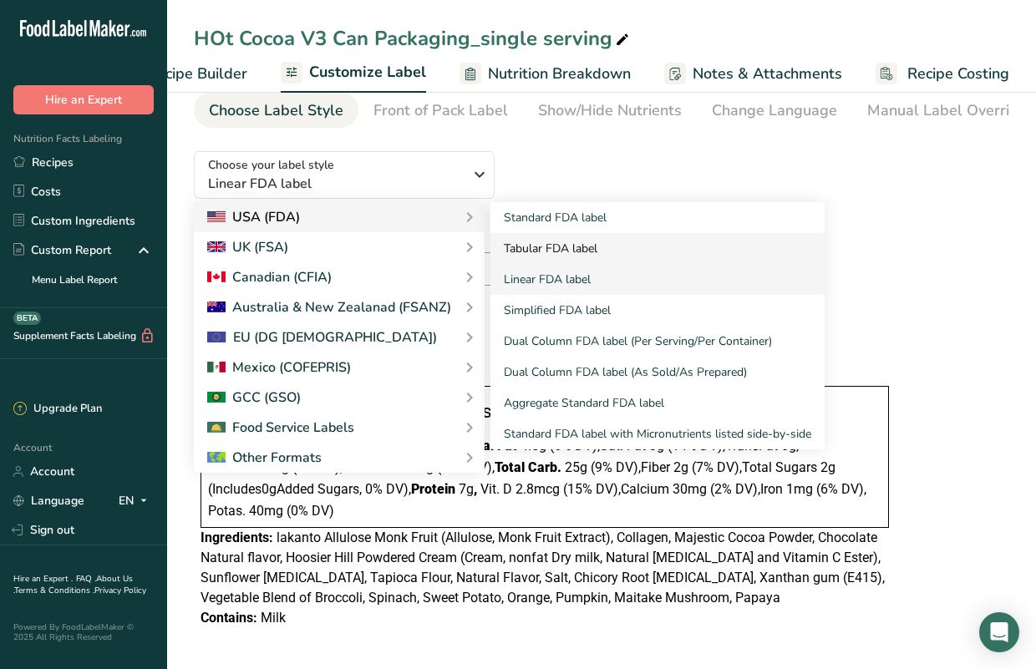
click at [514, 242] on link "Tabular FDA label" at bounding box center [657, 248] width 334 height 31
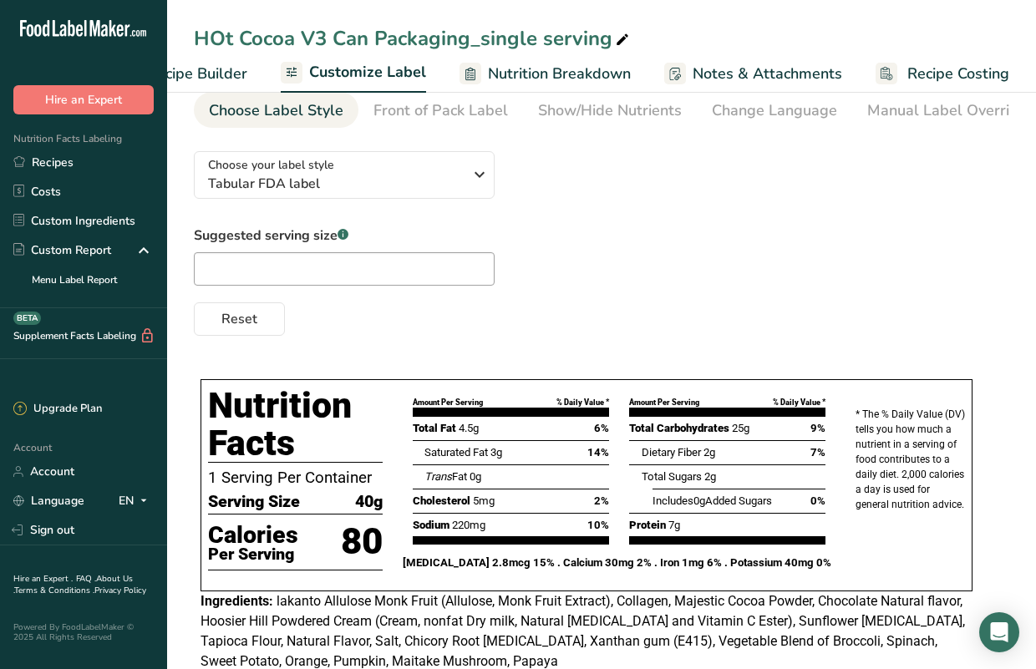
scroll to position [0, 0]
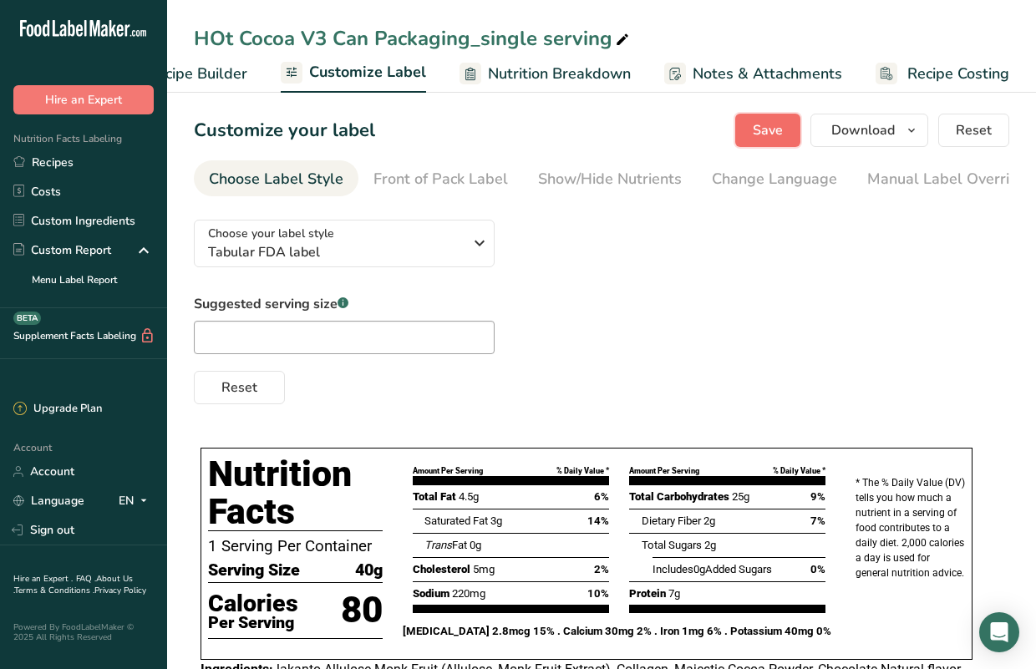
click at [782, 121] on span "Save" at bounding box center [768, 130] width 30 height 20
click at [863, 133] on span "Download" at bounding box center [862, 130] width 63 height 20
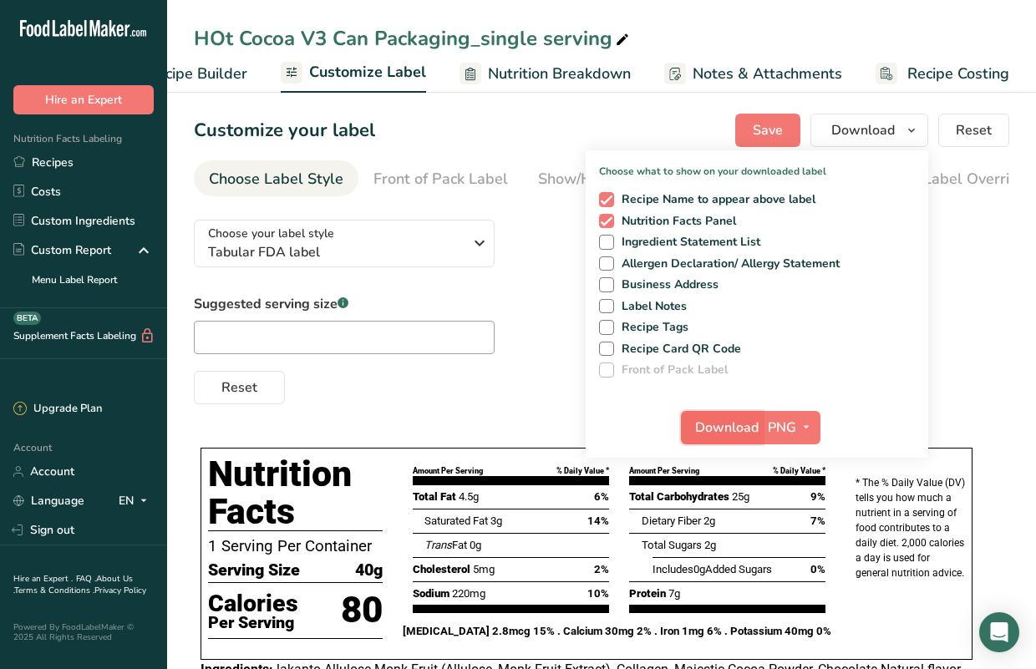
click at [716, 423] on span "Download" at bounding box center [726, 428] width 63 height 20
